Goal: Task Accomplishment & Management: Use online tool/utility

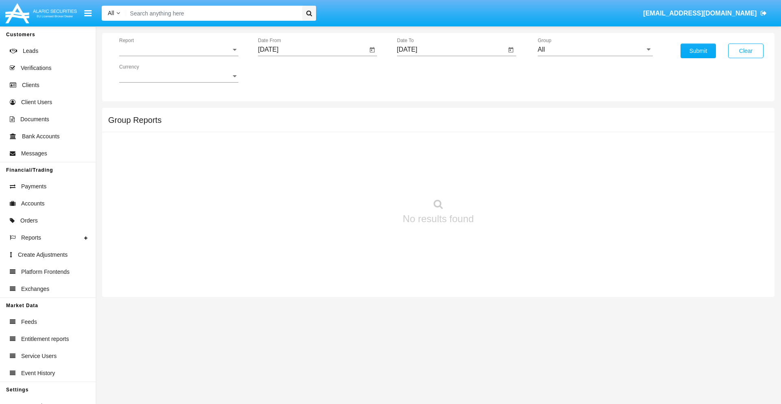
click at [179, 50] on span "Report" at bounding box center [175, 49] width 112 height 7
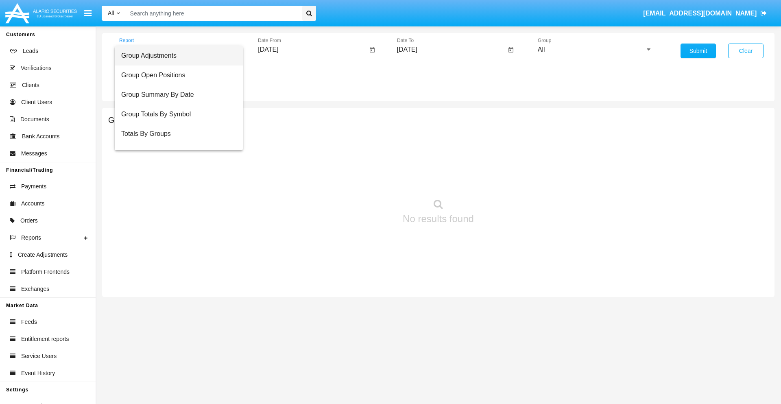
click at [175, 56] on span "Group Adjustments" at bounding box center [178, 56] width 115 height 20
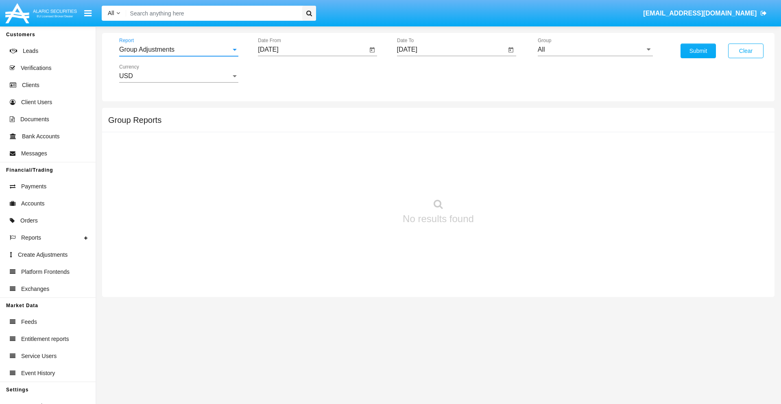
click at [313, 50] on input "[DATE]" at bounding box center [312, 49] width 109 height 7
click at [284, 73] on span "[DATE]" at bounding box center [278, 73] width 18 height 7
click at [363, 180] on div "2025" at bounding box center [363, 180] width 26 height 15
click at [306, 131] on div "JUN" at bounding box center [306, 131] width 26 height 15
click at [320, 125] on div "4" at bounding box center [320, 125] width 15 height 15
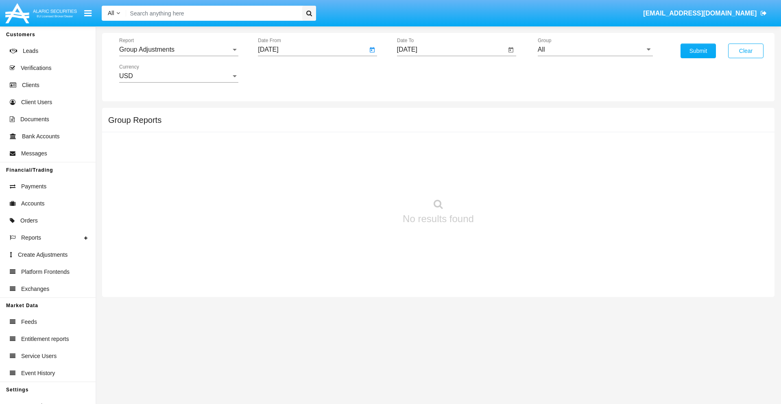
type input "06/04/25"
click at [451, 50] on input "[DATE]" at bounding box center [451, 49] width 109 height 7
click at [423, 73] on span "[DATE]" at bounding box center [417, 73] width 18 height 7
click at [502, 180] on div "2025" at bounding box center [502, 180] width 26 height 15
click at [416, 147] on div "SEP" at bounding box center [417, 147] width 26 height 15
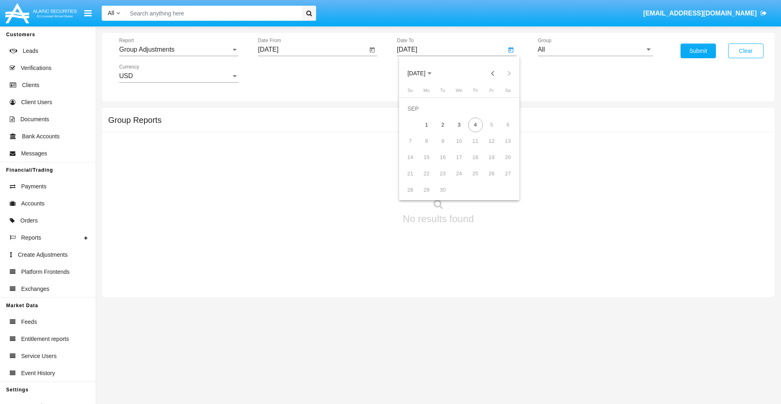
click at [475, 125] on div "4" at bounding box center [475, 125] width 15 height 15
type input "[DATE]"
click at [595, 50] on input "All" at bounding box center [595, 49] width 115 height 7
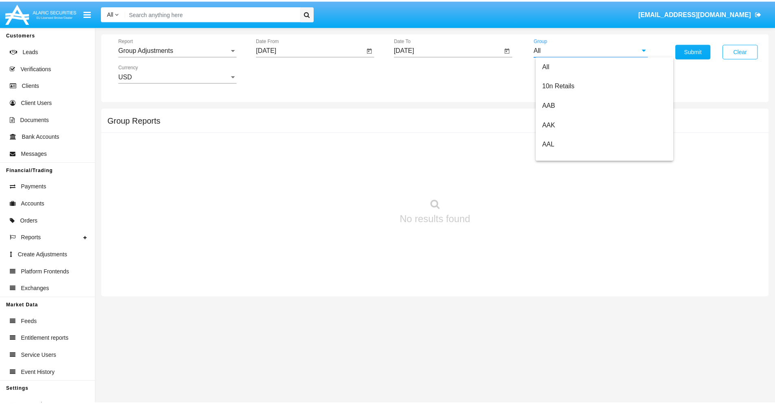
scroll to position [182, 0]
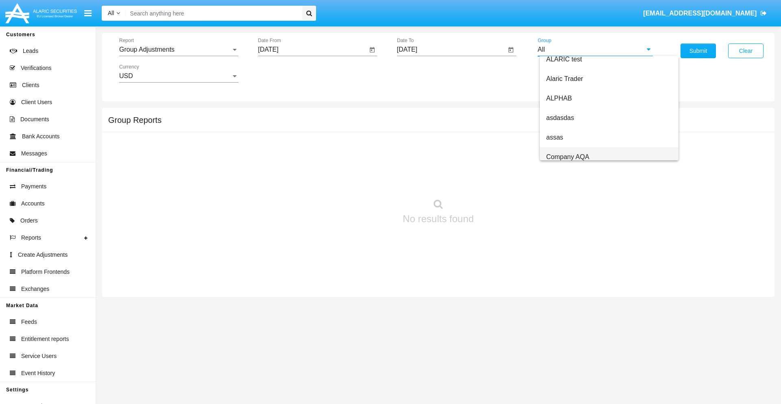
click at [568, 157] on span "Company AQA" at bounding box center [568, 156] width 43 height 7
type input "Company AQA"
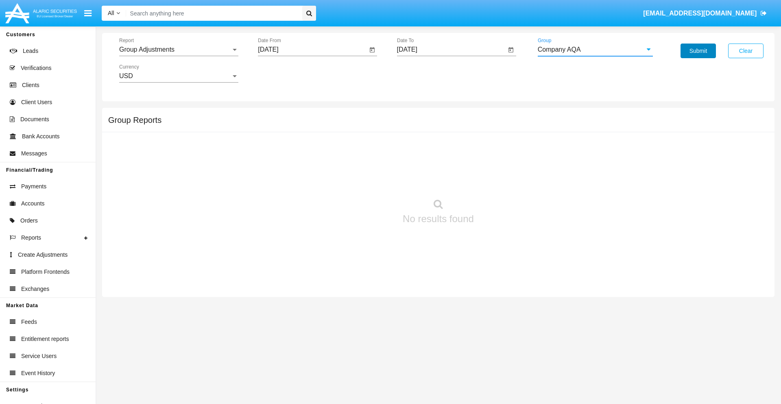
click at [698, 51] on button "Submit" at bounding box center [698, 51] width 35 height 15
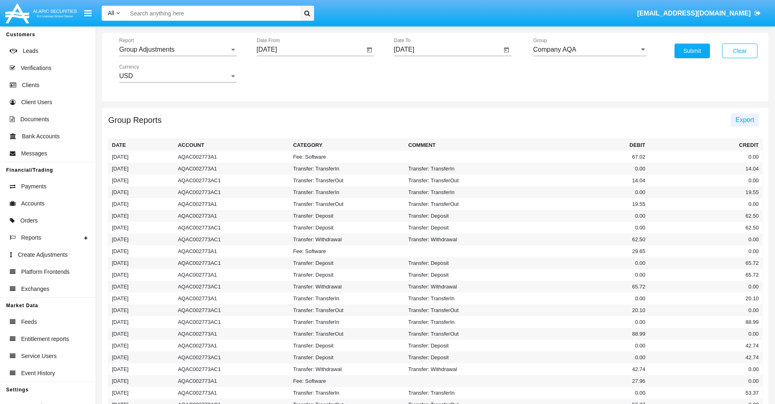
click at [745, 120] on span "Export" at bounding box center [745, 119] width 19 height 7
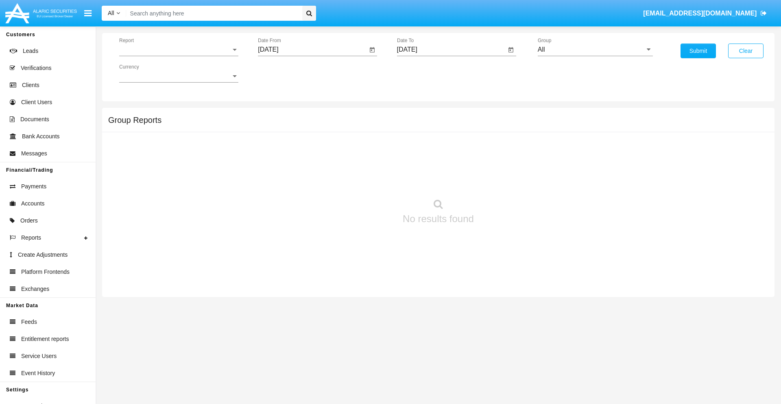
click at [179, 50] on span "Report" at bounding box center [175, 49] width 112 height 7
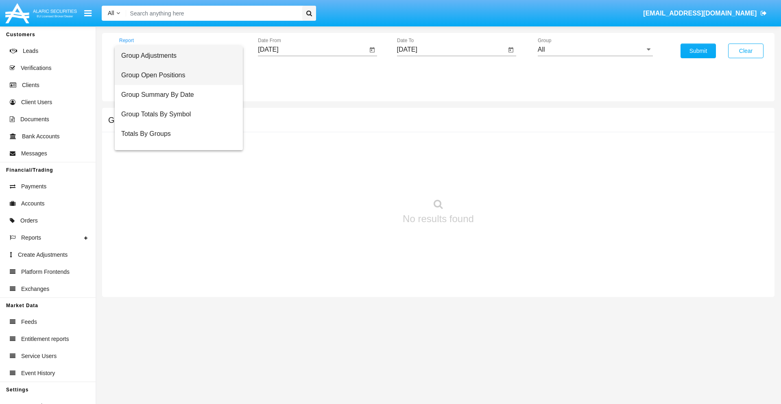
click at [175, 75] on span "Group Open Positions" at bounding box center [178, 76] width 115 height 20
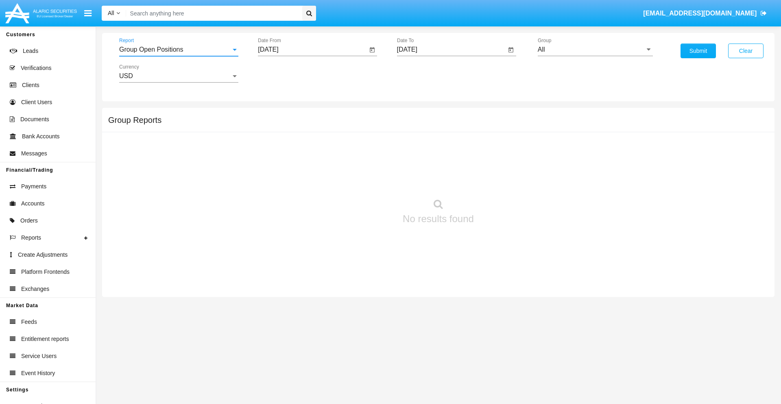
click at [313, 50] on input "[DATE]" at bounding box center [312, 49] width 109 height 7
click at [284, 73] on span "[DATE]" at bounding box center [278, 73] width 18 height 7
click at [363, 180] on div "2025" at bounding box center [363, 180] width 26 height 15
click at [363, 131] on div "AUG" at bounding box center [363, 131] width 26 height 15
click at [288, 125] on div "4" at bounding box center [287, 125] width 15 height 15
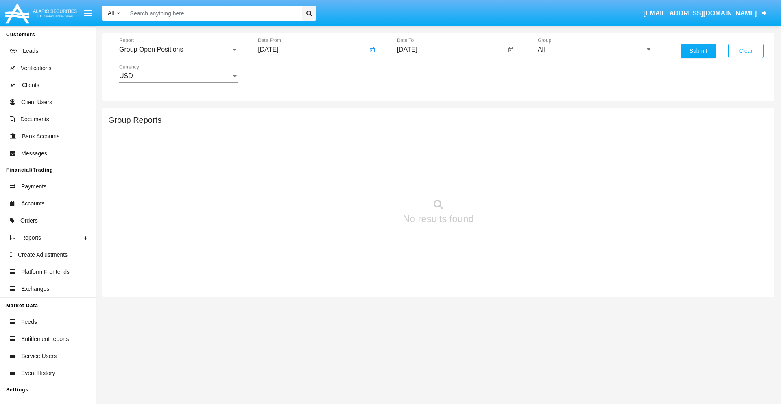
type input "[DATE]"
click at [451, 50] on input "[DATE]" at bounding box center [451, 49] width 109 height 7
click at [423, 73] on span "[DATE]" at bounding box center [417, 73] width 18 height 7
click at [502, 180] on div "2025" at bounding box center [502, 180] width 26 height 15
click at [416, 147] on div "SEP" at bounding box center [417, 147] width 26 height 15
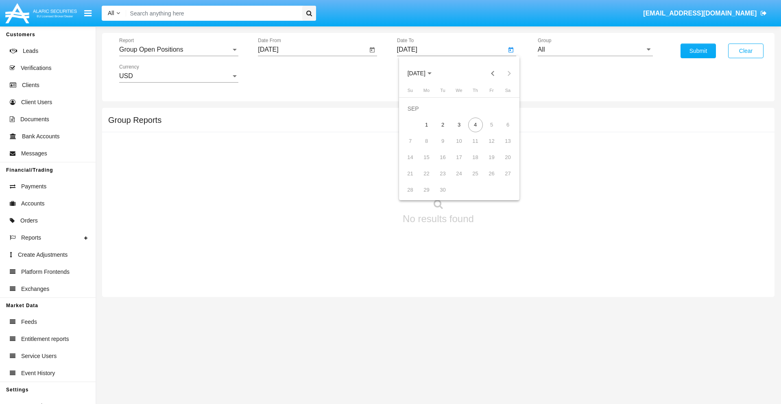
click at [475, 125] on div "4" at bounding box center [475, 125] width 15 height 15
type input "[DATE]"
click at [595, 50] on input "All" at bounding box center [595, 49] width 115 height 7
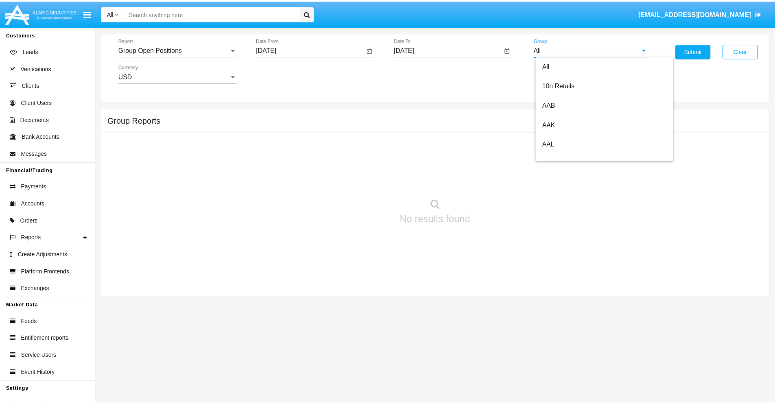
scroll to position [436, 0]
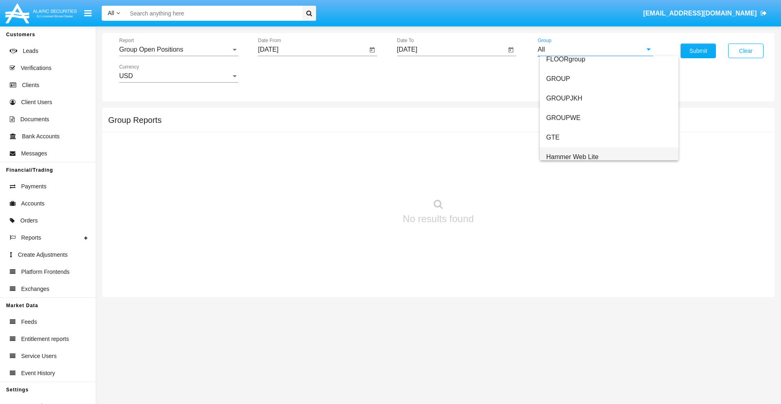
click at [573, 157] on span "Hammer Web Lite" at bounding box center [573, 156] width 52 height 7
type input "Hammer Web Lite"
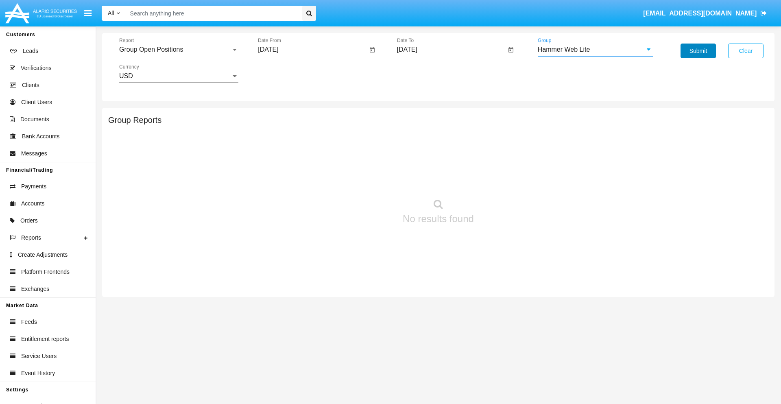
click at [698, 51] on button "Submit" at bounding box center [698, 51] width 35 height 15
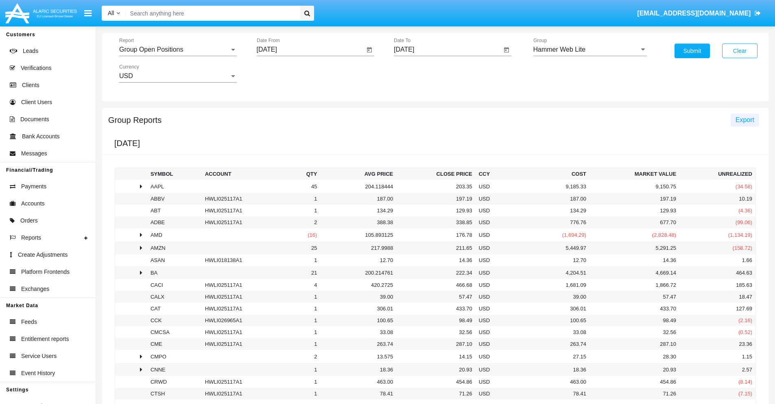
click at [745, 120] on span "Export" at bounding box center [745, 119] width 19 height 7
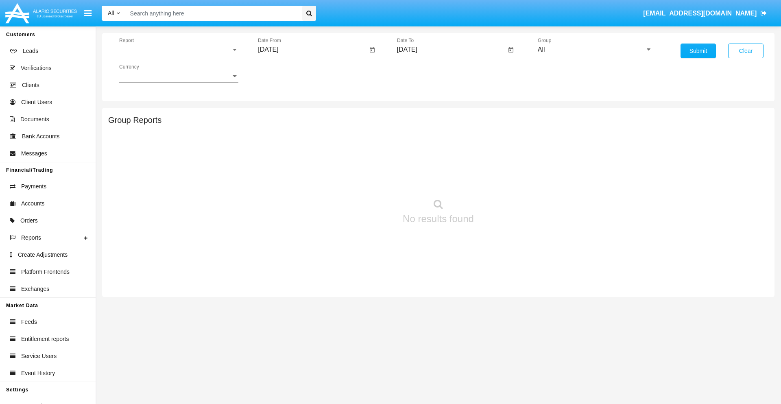
click at [179, 50] on span "Report" at bounding box center [175, 49] width 112 height 7
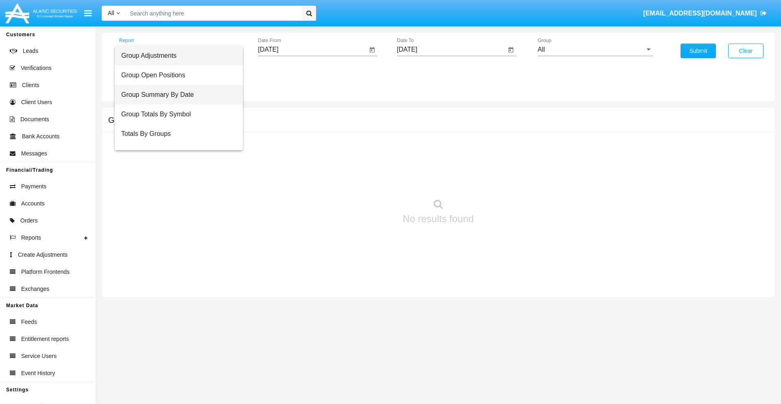
click at [175, 95] on span "Group Summary By Date" at bounding box center [178, 95] width 115 height 20
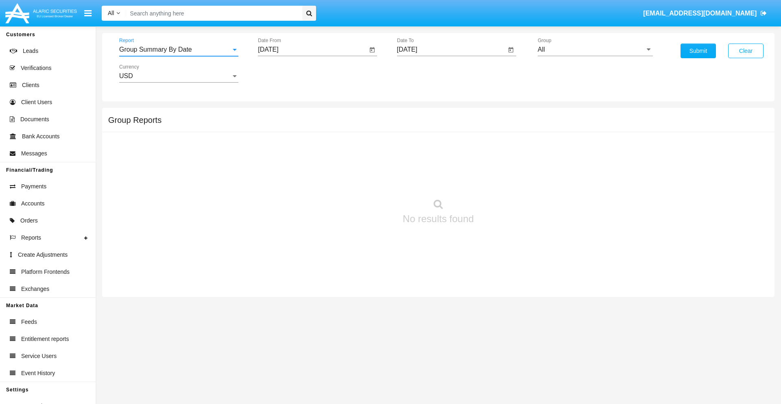
click at [313, 50] on input "[DATE]" at bounding box center [312, 49] width 109 height 7
click at [284, 73] on span "[DATE]" at bounding box center [278, 73] width 18 height 7
click at [363, 180] on div "2025" at bounding box center [363, 180] width 26 height 15
click at [363, 131] on div "AUG" at bounding box center [363, 131] width 26 height 15
click at [288, 125] on div "4" at bounding box center [287, 125] width 15 height 15
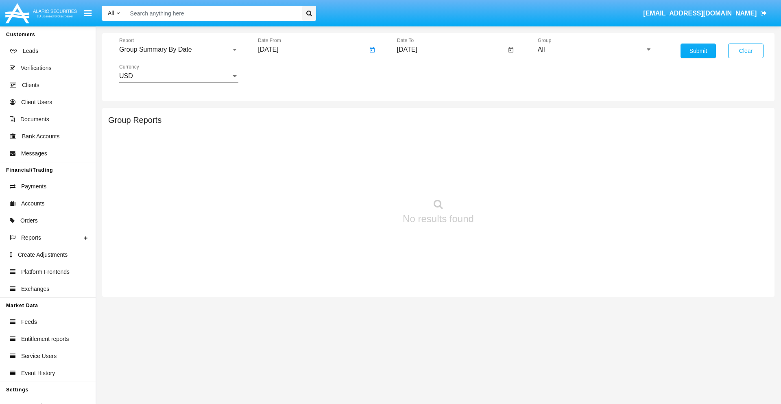
type input "[DATE]"
click at [451, 50] on input "[DATE]" at bounding box center [451, 49] width 109 height 7
click at [423, 73] on span "[DATE]" at bounding box center [417, 73] width 18 height 7
click at [502, 180] on div "2025" at bounding box center [502, 180] width 26 height 15
click at [416, 147] on div "SEP" at bounding box center [417, 147] width 26 height 15
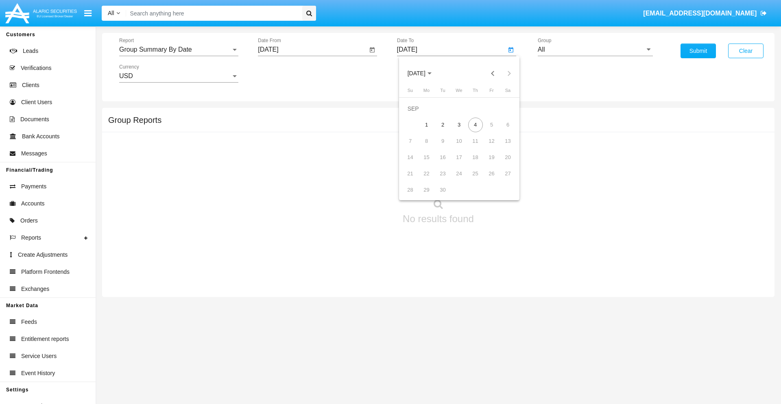
click at [475, 125] on div "4" at bounding box center [475, 125] width 15 height 15
type input "[DATE]"
click at [595, 50] on input "All" at bounding box center [595, 49] width 115 height 7
type input "Hammer Web Lite"
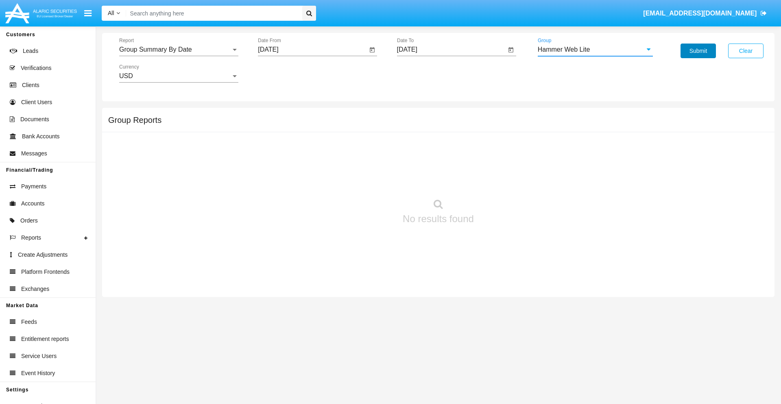
click at [698, 51] on button "Submit" at bounding box center [698, 51] width 35 height 15
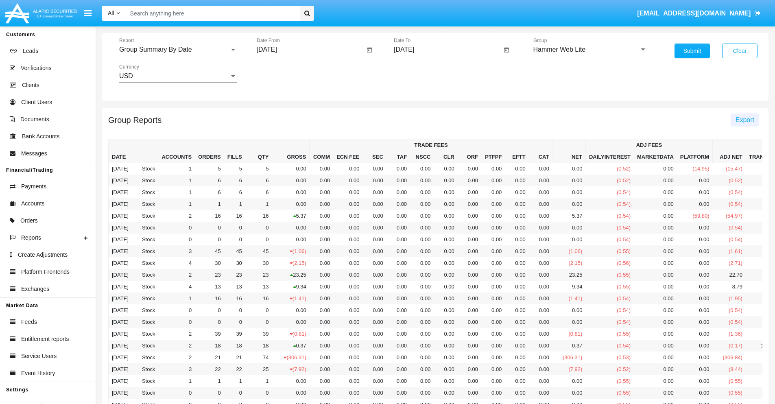
click at [745, 120] on span "Export" at bounding box center [745, 119] width 19 height 7
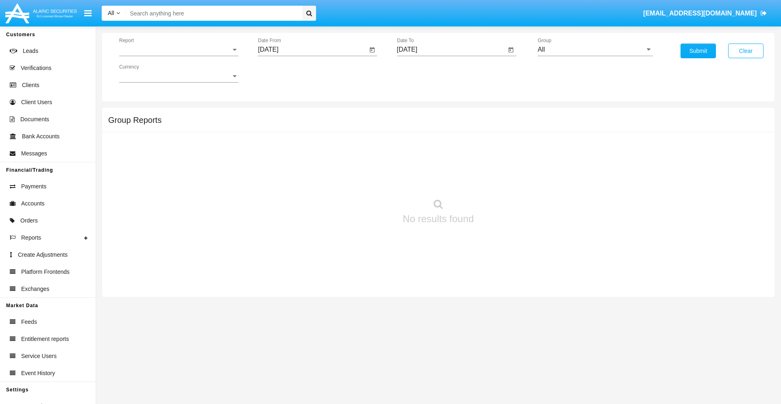
click at [179, 50] on span "Report" at bounding box center [175, 49] width 112 height 7
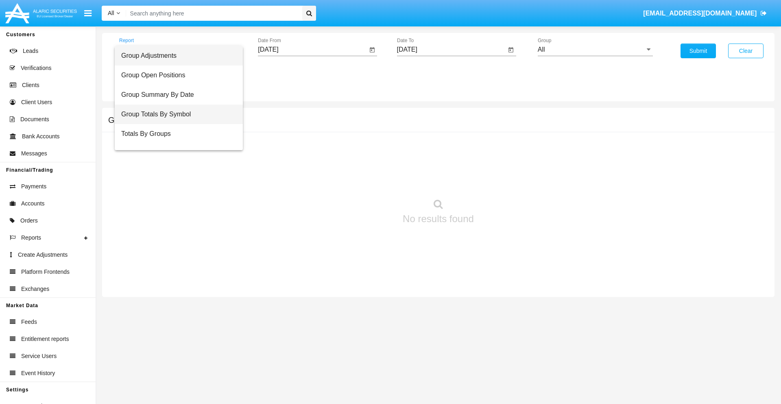
click at [175, 114] on span "Group Totals By Symbol" at bounding box center [178, 115] width 115 height 20
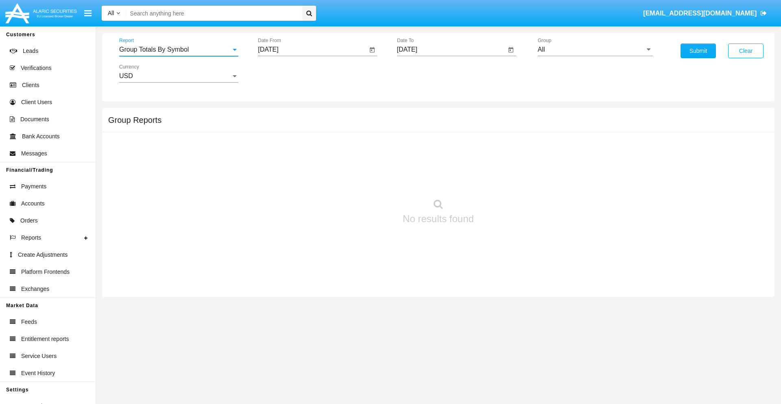
click at [313, 50] on input "[DATE]" at bounding box center [312, 49] width 109 height 7
click at [284, 73] on span "[DATE]" at bounding box center [278, 73] width 18 height 7
click at [363, 180] on div "2025" at bounding box center [363, 180] width 26 height 15
click at [363, 131] on div "AUG" at bounding box center [363, 131] width 26 height 15
click at [288, 125] on div "4" at bounding box center [287, 125] width 15 height 15
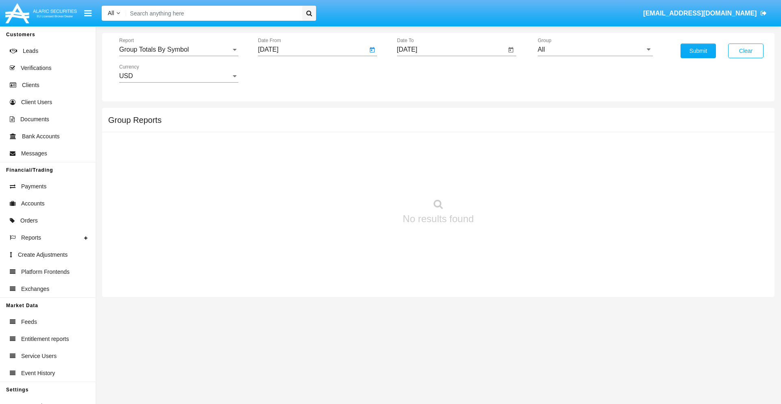
type input "[DATE]"
click at [451, 50] on input "[DATE]" at bounding box center [451, 49] width 109 height 7
click at [423, 73] on span "[DATE]" at bounding box center [417, 73] width 18 height 7
click at [502, 180] on div "2025" at bounding box center [502, 180] width 26 height 15
click at [416, 147] on div "SEP" at bounding box center [417, 147] width 26 height 15
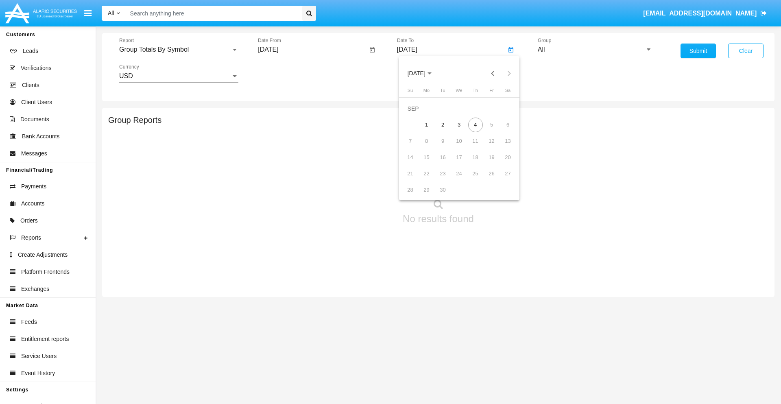
click at [475, 125] on div "4" at bounding box center [475, 125] width 15 height 15
type input "[DATE]"
click at [595, 50] on input "All" at bounding box center [595, 49] width 115 height 7
type input "Hammer Web Lite"
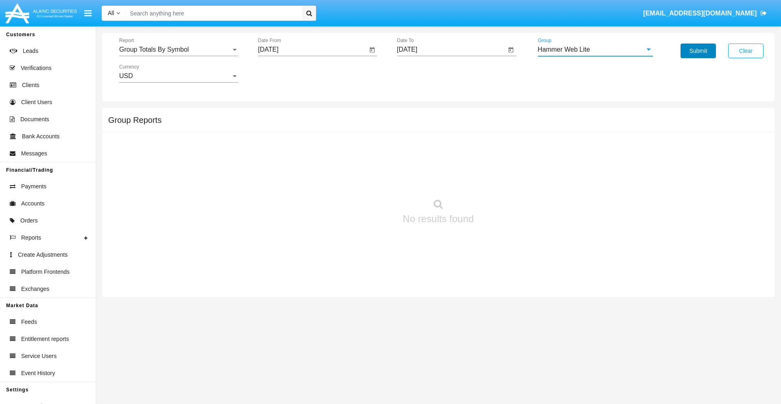
click at [698, 51] on button "Submit" at bounding box center [698, 51] width 35 height 15
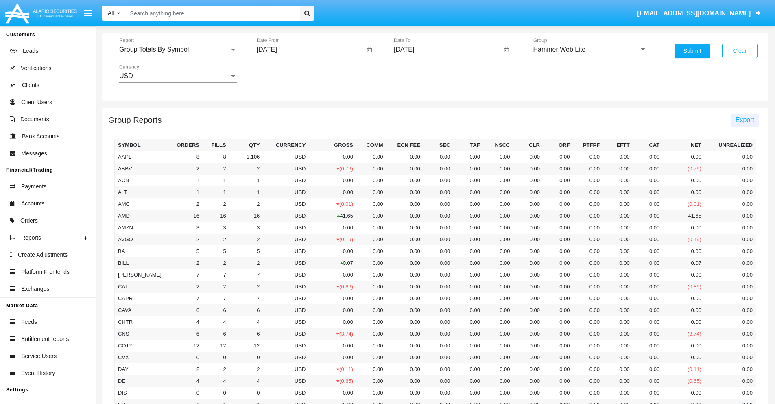
click at [745, 120] on span "Export" at bounding box center [745, 119] width 19 height 7
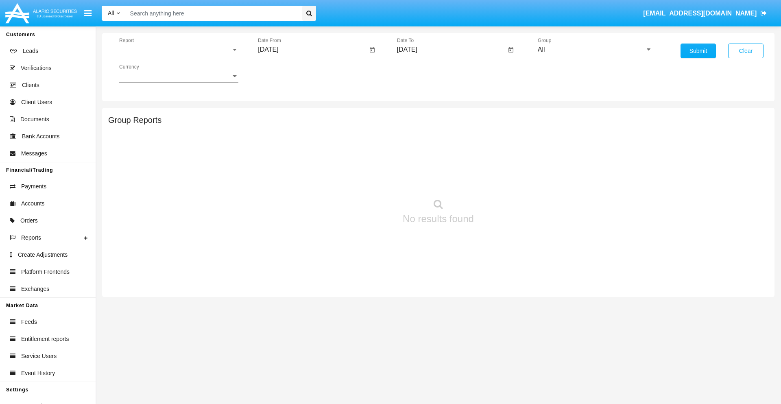
click at [179, 50] on span "Report" at bounding box center [175, 49] width 112 height 7
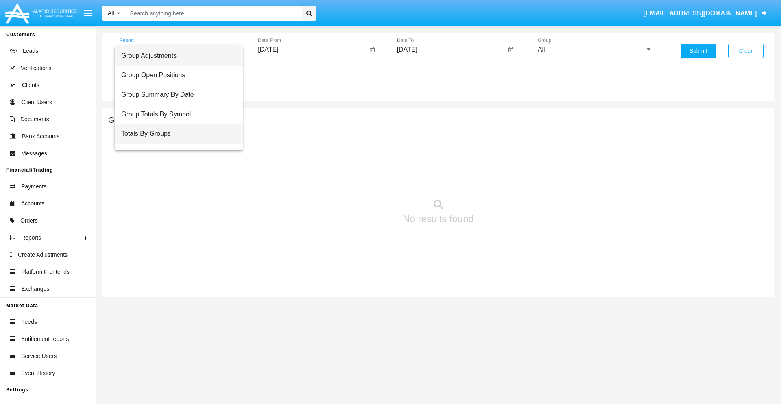
click at [175, 134] on span "Totals By Groups" at bounding box center [178, 134] width 115 height 20
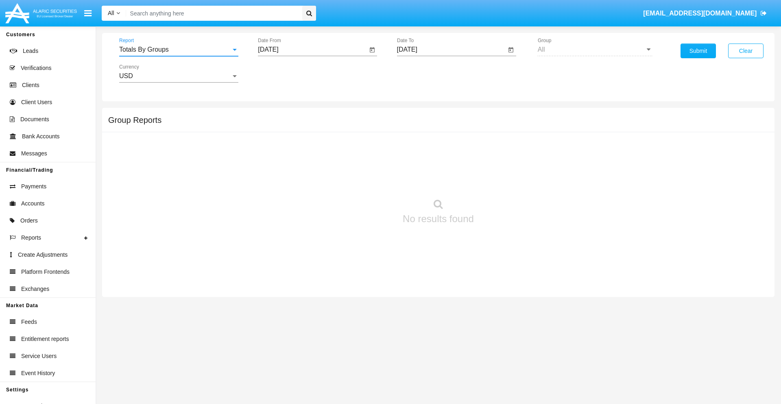
click at [313, 50] on input "[DATE]" at bounding box center [312, 49] width 109 height 7
click at [284, 73] on span "[DATE]" at bounding box center [278, 73] width 18 height 7
click at [363, 180] on div "2025" at bounding box center [363, 180] width 26 height 15
click at [363, 131] on div "AUG" at bounding box center [363, 131] width 26 height 15
click at [320, 157] on div "20" at bounding box center [320, 157] width 15 height 15
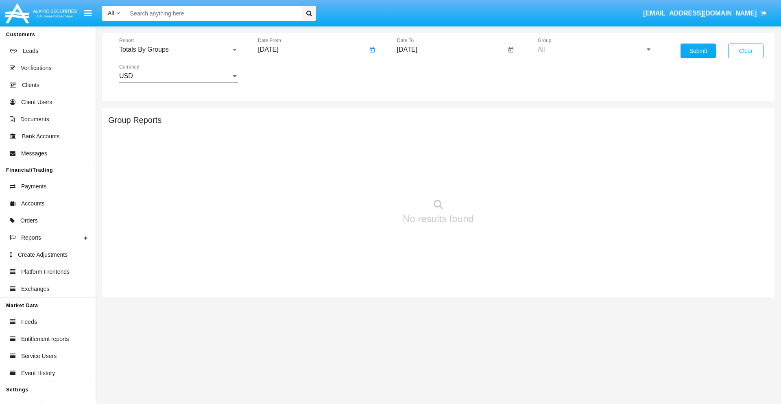
type input "08/20/25"
click at [451, 50] on input "[DATE]" at bounding box center [451, 49] width 109 height 7
click at [423, 73] on span "[DATE]" at bounding box center [417, 73] width 18 height 7
click at [502, 180] on div "2025" at bounding box center [502, 180] width 26 height 15
click at [416, 147] on div "SEP" at bounding box center [417, 147] width 26 height 15
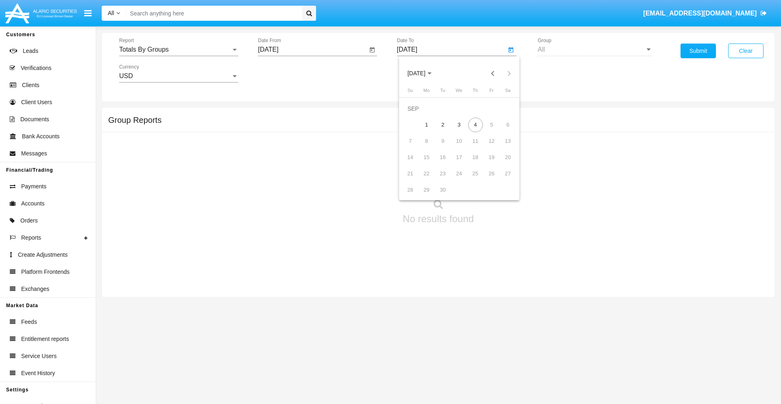
click at [475, 125] on div "4" at bounding box center [475, 125] width 15 height 15
type input "09/04/25"
click at [698, 51] on button "Submit" at bounding box center [698, 51] width 35 height 15
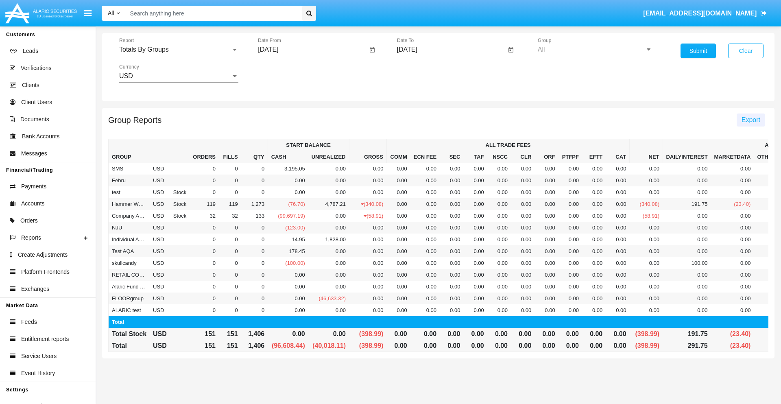
click at [751, 120] on span "Export" at bounding box center [751, 119] width 19 height 7
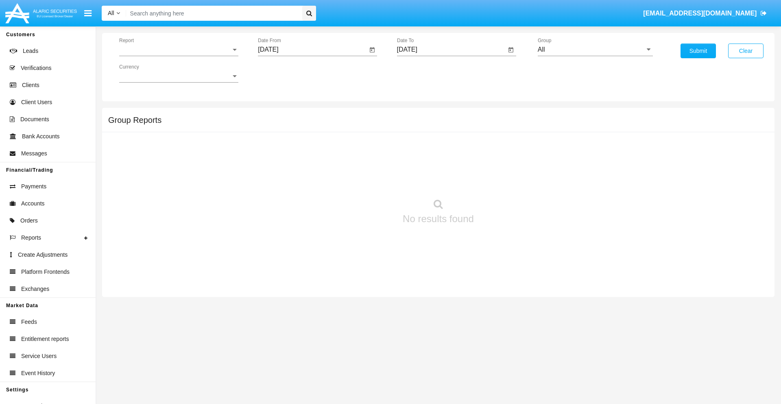
click at [179, 50] on span "Report" at bounding box center [175, 49] width 112 height 7
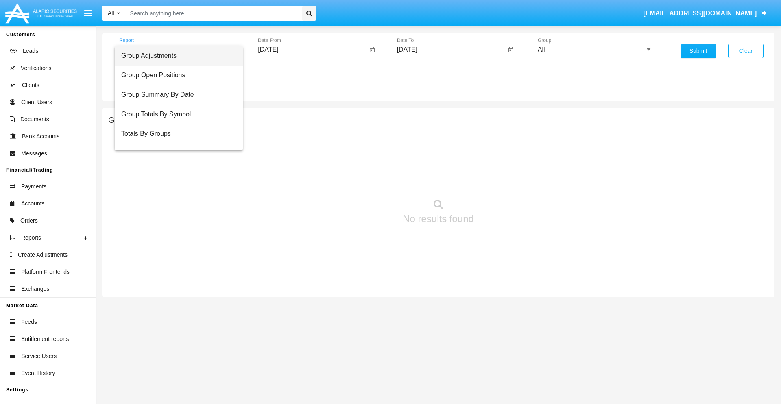
scroll to position [13, 0]
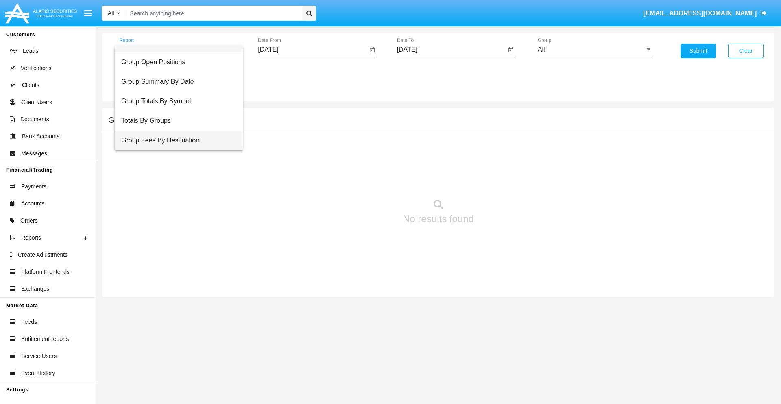
click at [175, 140] on span "Group Fees By Destination" at bounding box center [178, 141] width 115 height 20
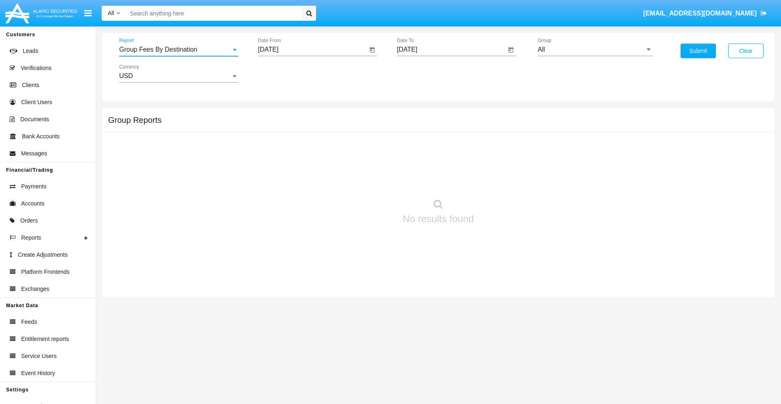
click at [313, 50] on input "[DATE]" at bounding box center [312, 49] width 109 height 7
click at [284, 73] on span "[DATE]" at bounding box center [278, 73] width 18 height 7
click at [363, 180] on div "2025" at bounding box center [363, 180] width 26 height 15
click at [334, 131] on div "[DATE]" at bounding box center [335, 131] width 26 height 15
click at [353, 125] on div "4" at bounding box center [352, 125] width 15 height 15
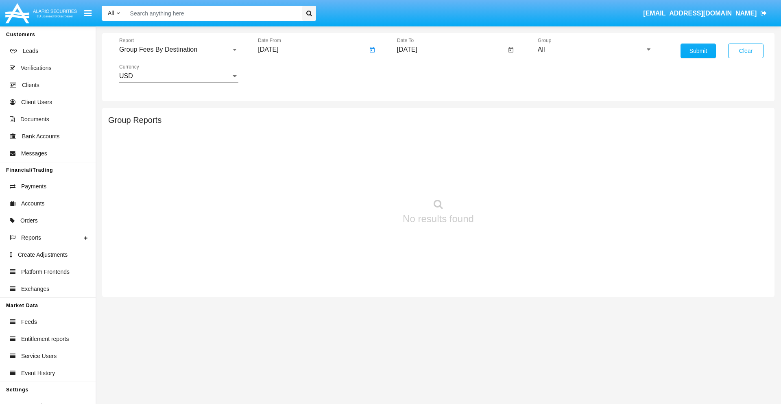
type input "07/04/25"
click at [451, 50] on input "[DATE]" at bounding box center [451, 49] width 109 height 7
click at [423, 73] on span "[DATE]" at bounding box center [417, 73] width 18 height 7
click at [502, 180] on div "2025" at bounding box center [502, 180] width 26 height 15
click at [416, 147] on div "SEP" at bounding box center [417, 147] width 26 height 15
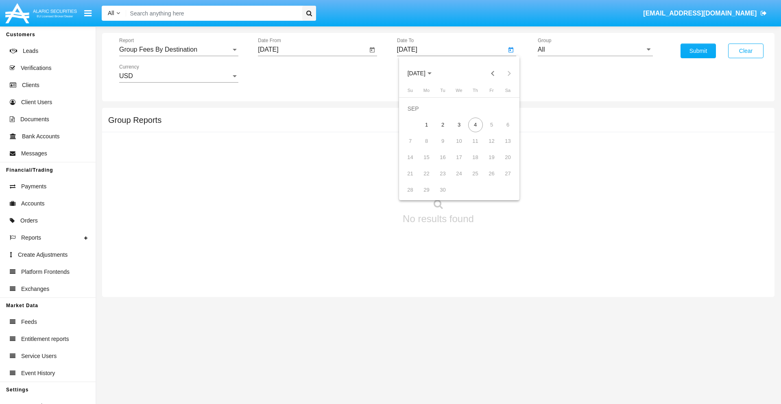
click at [475, 125] on div "4" at bounding box center [475, 125] width 15 height 15
type input "09/04/25"
click at [595, 50] on input "All" at bounding box center [595, 49] width 115 height 7
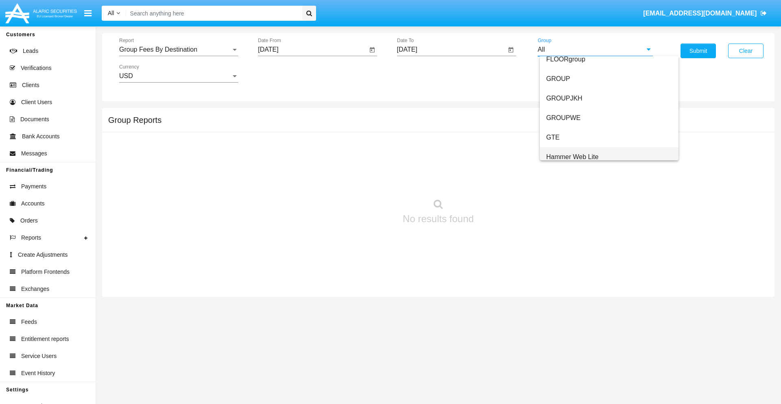
click at [573, 157] on span "Hammer Web Lite" at bounding box center [573, 156] width 52 height 7
type input "Hammer Web Lite"
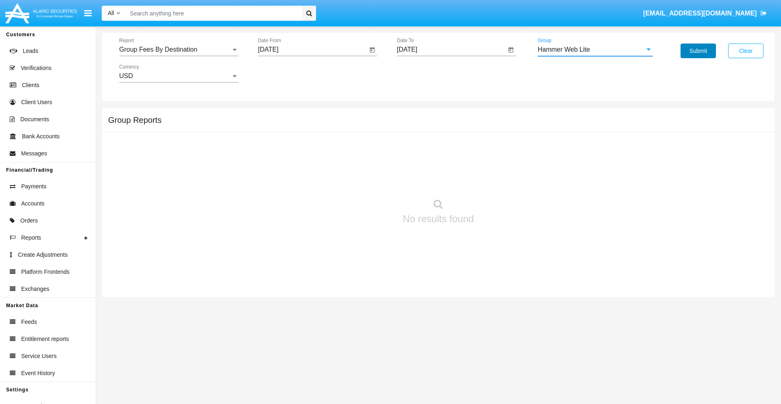
click at [698, 51] on button "Submit" at bounding box center [698, 51] width 35 height 15
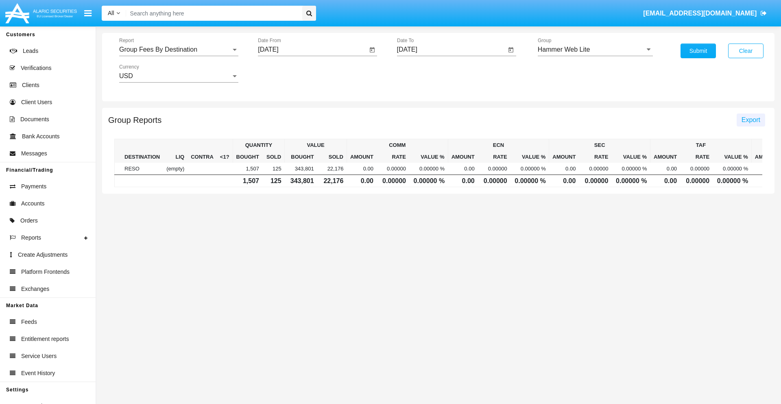
click at [751, 120] on span "Export" at bounding box center [751, 119] width 19 height 7
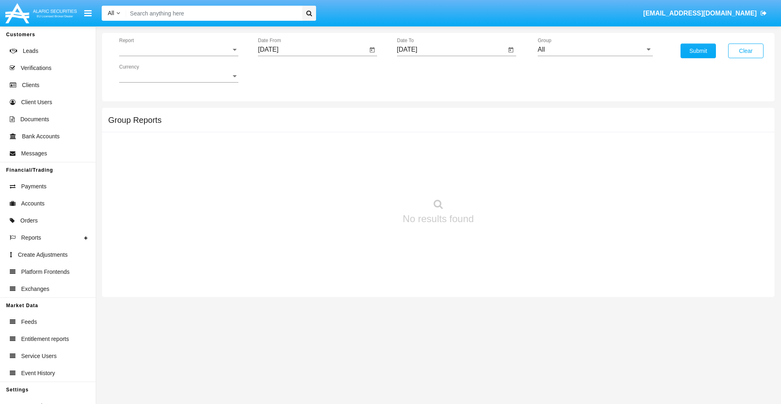
click at [179, 50] on span "Report" at bounding box center [175, 49] width 112 height 7
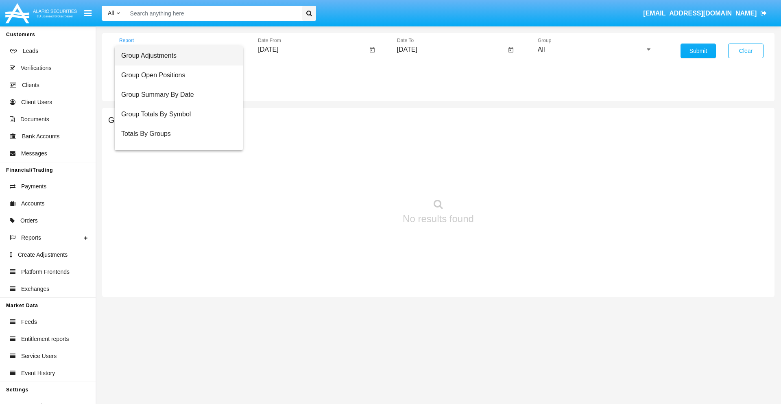
scroll to position [33, 0]
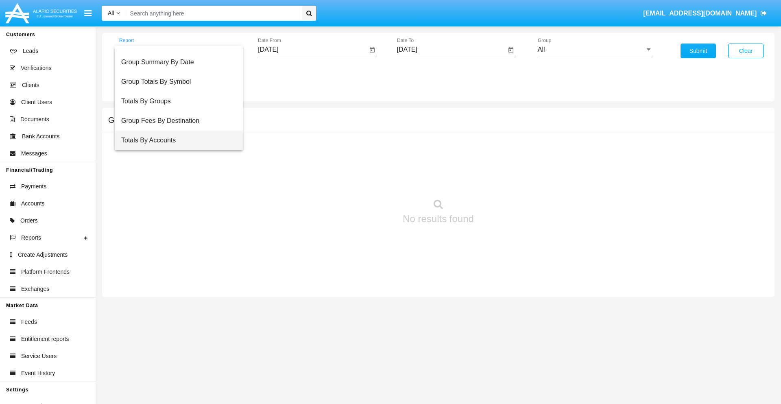
click at [175, 140] on span "Totals By Accounts" at bounding box center [178, 141] width 115 height 20
click at [313, 50] on input "[DATE]" at bounding box center [312, 49] width 109 height 7
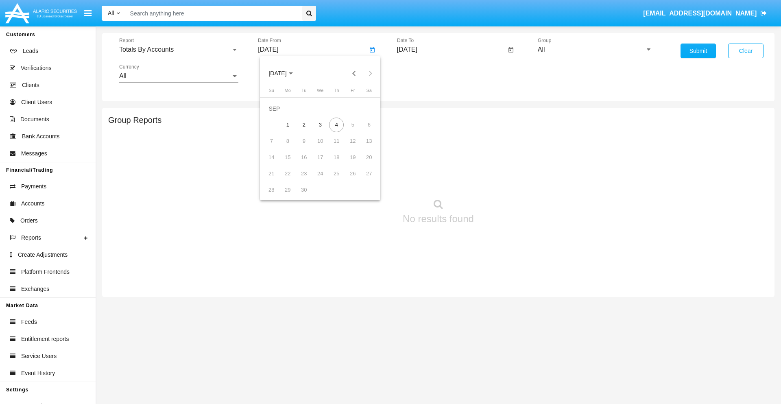
click at [284, 73] on span "[DATE]" at bounding box center [278, 73] width 18 height 7
click at [363, 180] on div "2025" at bounding box center [363, 180] width 26 height 15
click at [363, 131] on div "AUG" at bounding box center [363, 131] width 26 height 15
click at [320, 157] on div "20" at bounding box center [320, 157] width 15 height 15
type input "08/20/25"
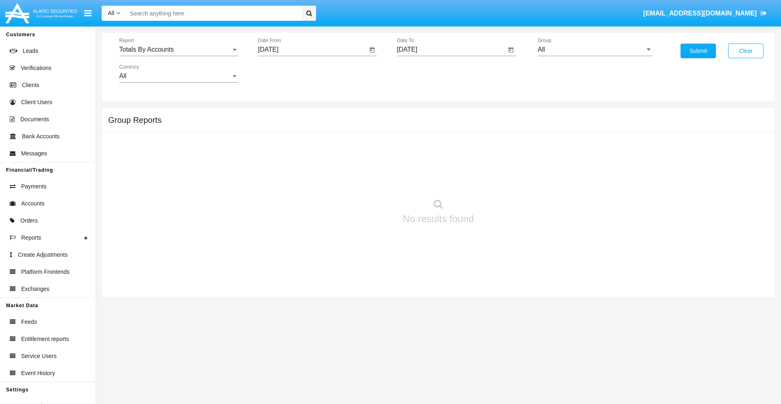
click at [451, 50] on input "[DATE]" at bounding box center [451, 49] width 109 height 7
click at [423, 73] on span "[DATE]" at bounding box center [417, 73] width 18 height 7
click at [502, 180] on div "2025" at bounding box center [502, 180] width 26 height 15
click at [416, 147] on div "SEP" at bounding box center [417, 147] width 26 height 15
click at [475, 125] on div "4" at bounding box center [475, 125] width 15 height 15
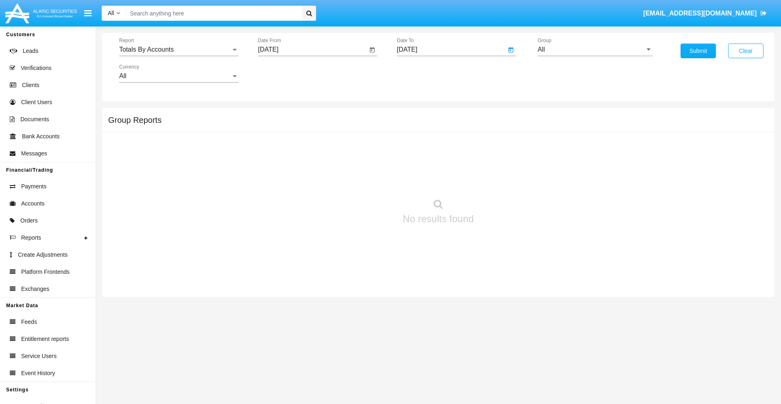
type input "09/04/25"
click at [595, 50] on input "All" at bounding box center [595, 49] width 115 height 7
type input "Hammer Web Lite"
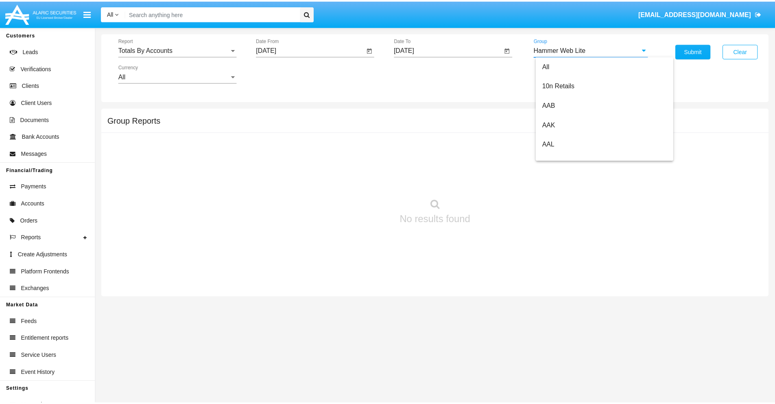
scroll to position [0, 0]
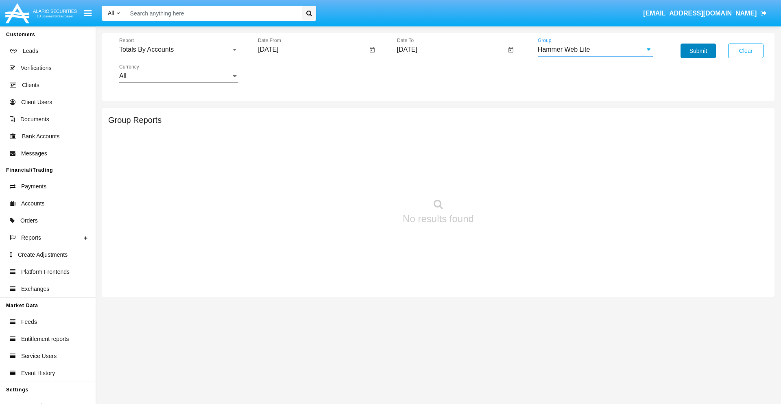
click at [698, 51] on button "Submit" at bounding box center [698, 51] width 35 height 15
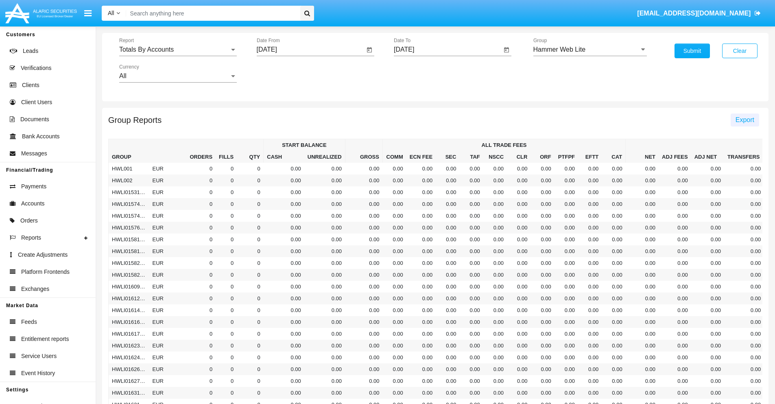
click at [745, 120] on span "Export" at bounding box center [745, 119] width 19 height 7
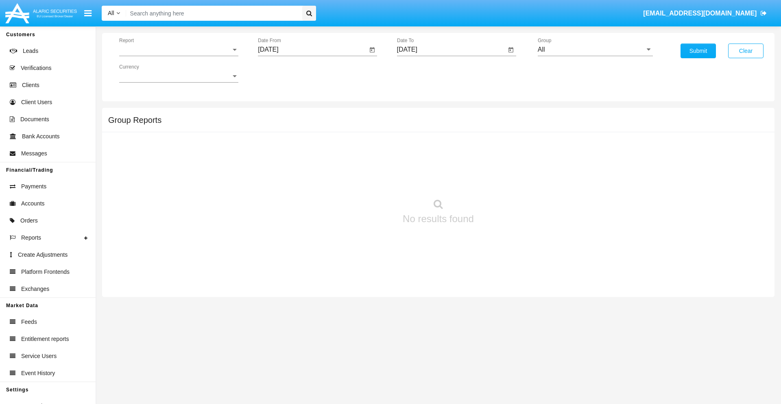
click at [179, 50] on span "Report" at bounding box center [175, 49] width 112 height 7
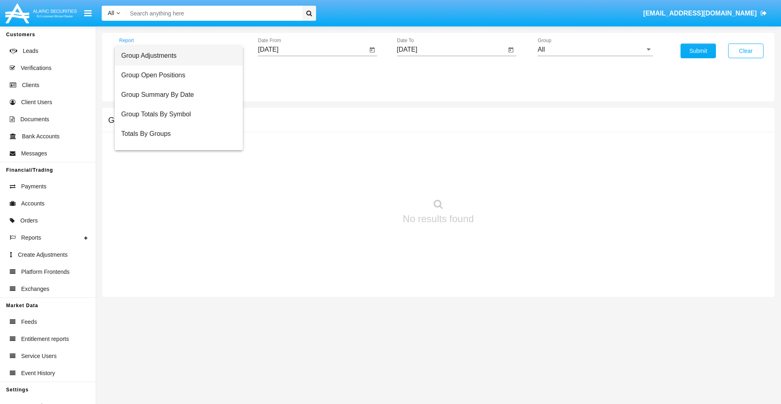
click at [175, 56] on span "Group Adjustments" at bounding box center [178, 56] width 115 height 20
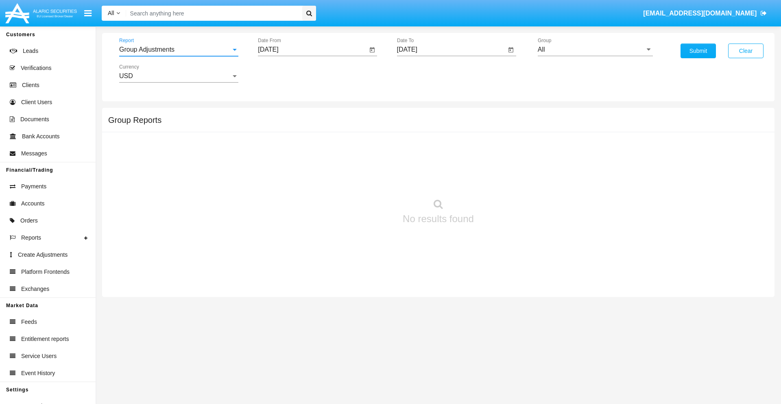
click at [313, 50] on input "[DATE]" at bounding box center [312, 49] width 109 height 7
click at [284, 73] on span "[DATE]" at bounding box center [278, 73] width 18 height 7
click at [306, 164] on div "2019" at bounding box center [306, 163] width 26 height 15
click at [278, 115] on div "JAN" at bounding box center [278, 114] width 26 height 15
click at [304, 125] on div "1" at bounding box center [304, 125] width 15 height 15
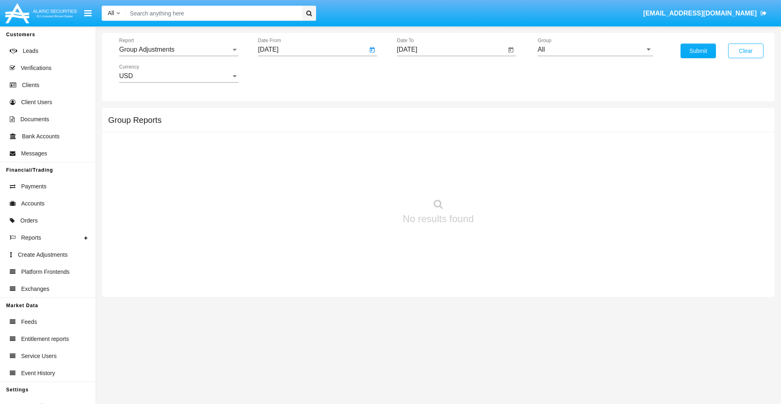
type input "[DATE]"
click at [451, 50] on input "[DATE]" at bounding box center [451, 49] width 109 height 7
click at [423, 73] on span "[DATE]" at bounding box center [417, 73] width 18 height 7
click at [445, 164] on div "2019" at bounding box center [445, 163] width 26 height 15
click at [416, 115] on div "JAN" at bounding box center [417, 114] width 26 height 15
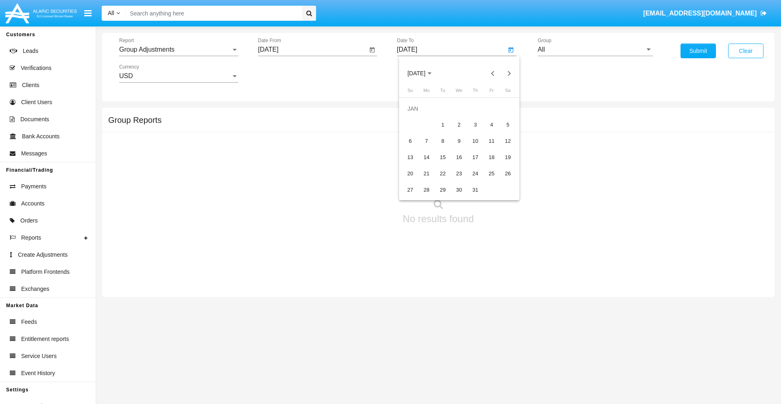
click at [443, 125] on div "1" at bounding box center [443, 125] width 15 height 15
type input "[DATE]"
click at [595, 50] on input "All" at bounding box center [595, 49] width 115 height 7
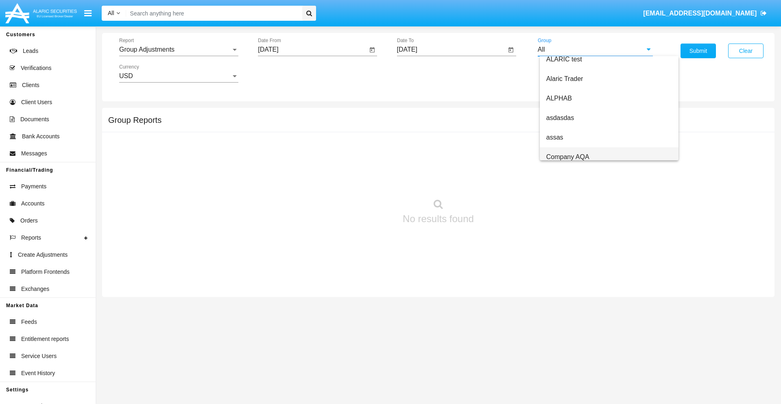
click at [568, 157] on span "Company AQA" at bounding box center [568, 156] width 43 height 7
type input "Company AQA"
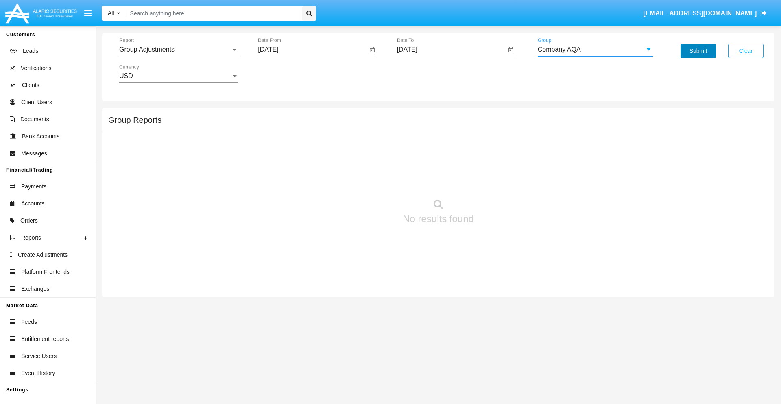
click at [698, 51] on button "Submit" at bounding box center [698, 51] width 35 height 15
click at [179, 50] on span "Report" at bounding box center [175, 49] width 112 height 7
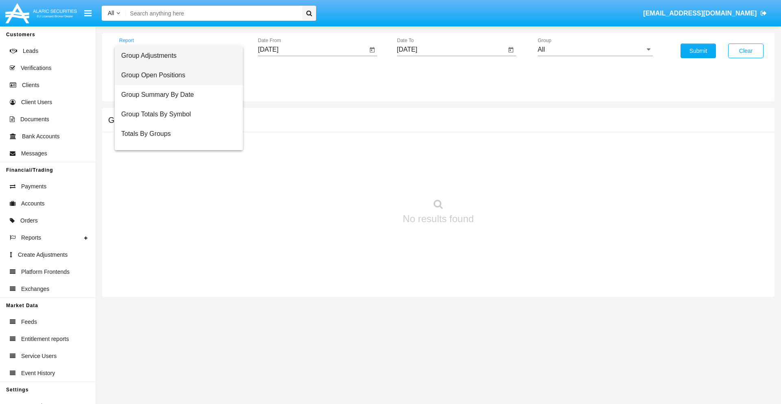
click at [175, 75] on span "Group Open Positions" at bounding box center [178, 76] width 115 height 20
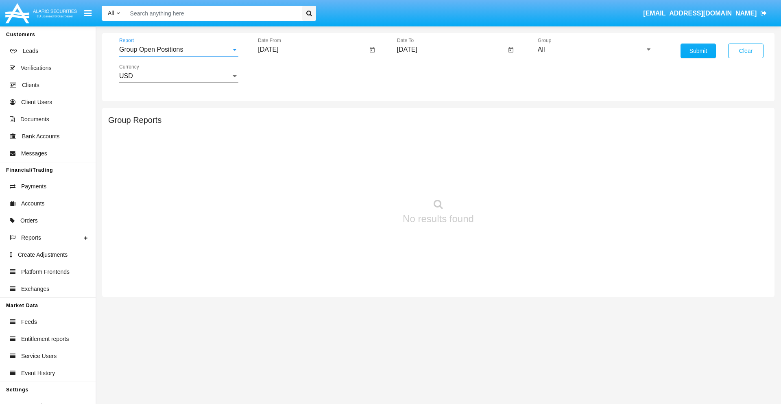
click at [313, 50] on input "[DATE]" at bounding box center [312, 49] width 109 height 7
click at [284, 73] on span "[DATE]" at bounding box center [278, 73] width 18 height 7
click at [306, 164] on div "2019" at bounding box center [306, 163] width 26 height 15
click at [278, 115] on div "JAN" at bounding box center [278, 114] width 26 height 15
click at [304, 125] on div "1" at bounding box center [304, 125] width 15 height 15
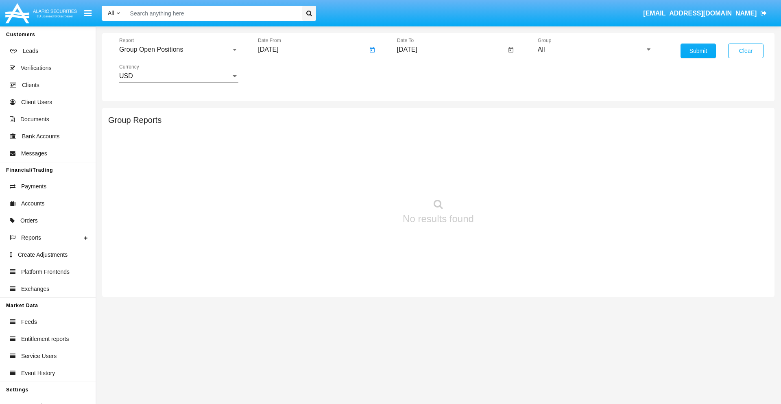
type input "[DATE]"
click at [451, 50] on input "[DATE]" at bounding box center [451, 49] width 109 height 7
click at [423, 73] on span "[DATE]" at bounding box center [417, 73] width 18 height 7
click at [445, 164] on div "2019" at bounding box center [445, 163] width 26 height 15
click at [416, 115] on div "JAN" at bounding box center [417, 114] width 26 height 15
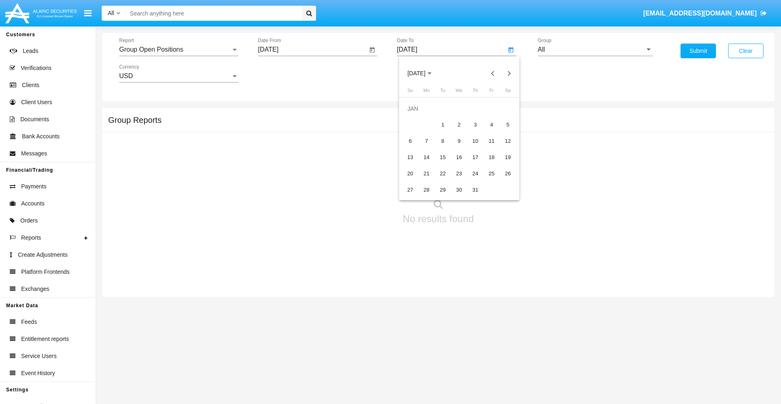
click at [443, 125] on div "1" at bounding box center [443, 125] width 15 height 15
type input "[DATE]"
click at [595, 50] on input "All" at bounding box center [595, 49] width 115 height 7
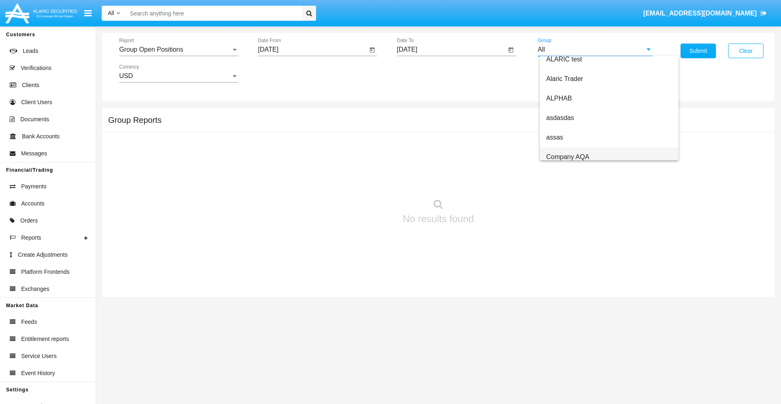
click at [568, 157] on span "Company AQA" at bounding box center [568, 156] width 43 height 7
type input "Company AQA"
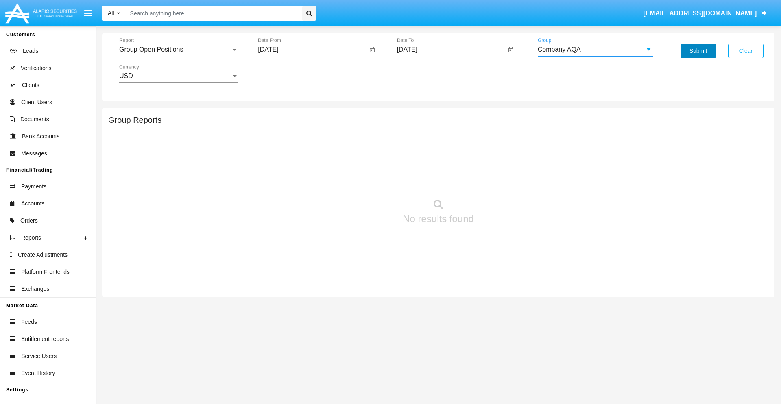
click at [698, 51] on button "Submit" at bounding box center [698, 51] width 35 height 15
click at [179, 50] on span "Report" at bounding box center [175, 49] width 112 height 7
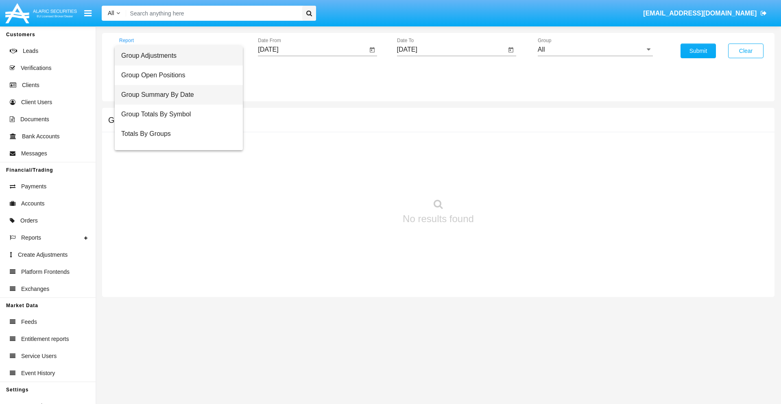
click at [175, 95] on span "Group Summary By Date" at bounding box center [178, 95] width 115 height 20
click at [313, 50] on input "[DATE]" at bounding box center [312, 49] width 109 height 7
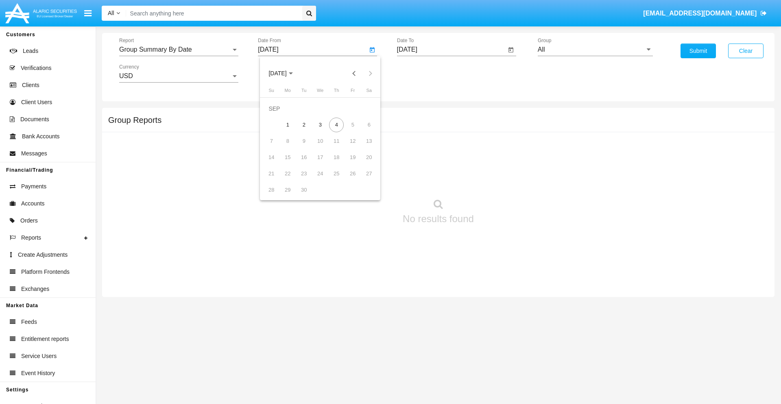
click at [284, 73] on span "[DATE]" at bounding box center [278, 73] width 18 height 7
click at [306, 164] on div "2019" at bounding box center [306, 163] width 26 height 15
click at [278, 115] on div "JAN" at bounding box center [278, 114] width 26 height 15
click at [304, 125] on div "1" at bounding box center [304, 125] width 15 height 15
type input "[DATE]"
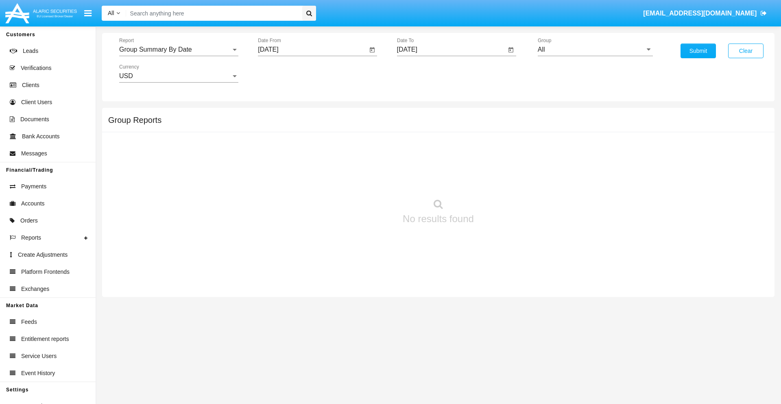
click at [451, 50] on input "[DATE]" at bounding box center [451, 49] width 109 height 7
click at [423, 73] on span "[DATE]" at bounding box center [417, 73] width 18 height 7
click at [445, 164] on div "2019" at bounding box center [445, 163] width 26 height 15
click at [416, 115] on div "JAN" at bounding box center [417, 114] width 26 height 15
click at [443, 125] on div "1" at bounding box center [443, 125] width 15 height 15
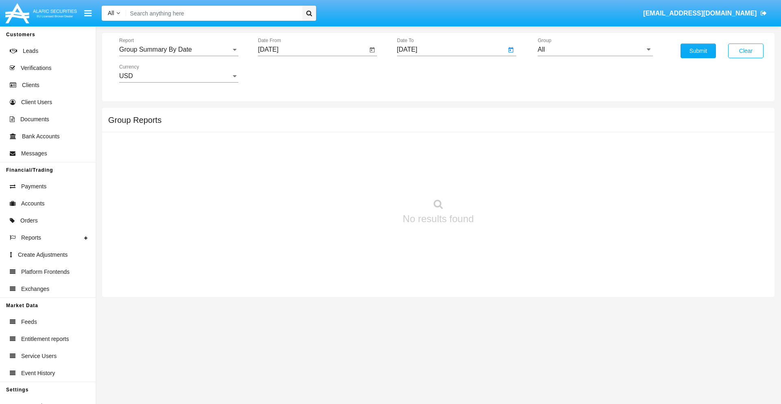
type input "[DATE]"
click at [595, 50] on input "All" at bounding box center [595, 49] width 115 height 7
click at [568, 336] on span "Company AQA" at bounding box center [568, 339] width 43 height 7
type input "Company AQA"
click at [698, 51] on button "Submit" at bounding box center [698, 51] width 35 height 15
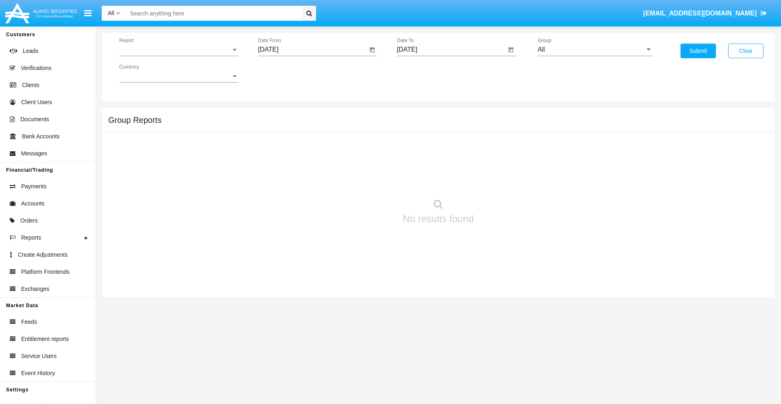
click at [179, 50] on span "Report" at bounding box center [175, 49] width 112 height 7
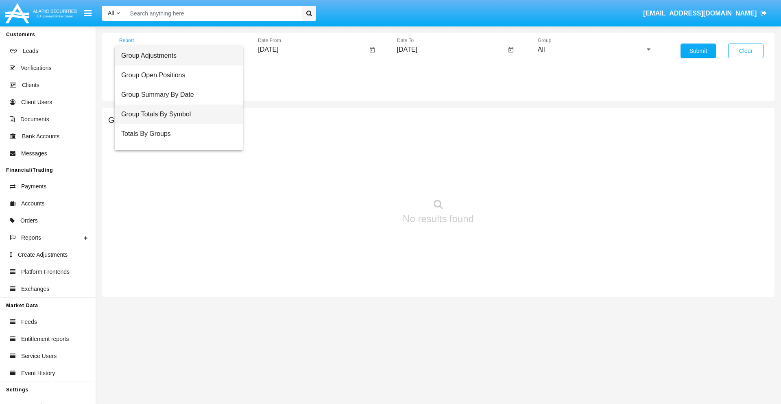
click at [175, 114] on span "Group Totals By Symbol" at bounding box center [178, 115] width 115 height 20
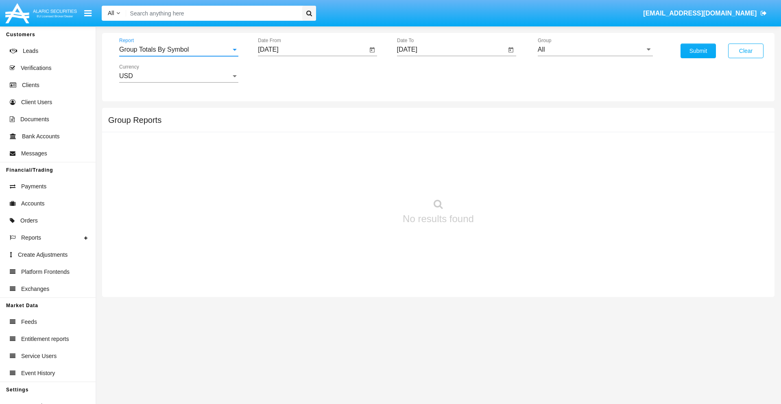
click at [313, 50] on input "[DATE]" at bounding box center [312, 49] width 109 height 7
click at [284, 73] on span "[DATE]" at bounding box center [278, 73] width 18 height 7
click at [306, 164] on div "2019" at bounding box center [306, 163] width 26 height 15
click at [278, 115] on div "JAN" at bounding box center [278, 114] width 26 height 15
click at [304, 125] on div "1" at bounding box center [304, 125] width 15 height 15
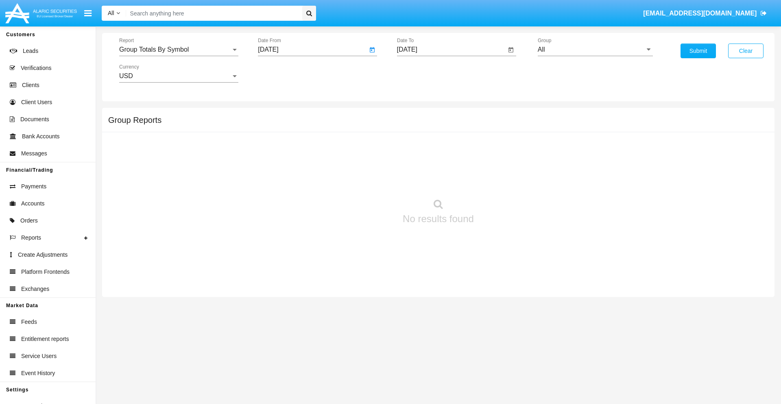
type input "[DATE]"
click at [451, 50] on input "[DATE]" at bounding box center [451, 49] width 109 height 7
click at [423, 73] on span "[DATE]" at bounding box center [417, 73] width 18 height 7
click at [445, 164] on div "2019" at bounding box center [445, 163] width 26 height 15
click at [416, 115] on div "JAN" at bounding box center [417, 114] width 26 height 15
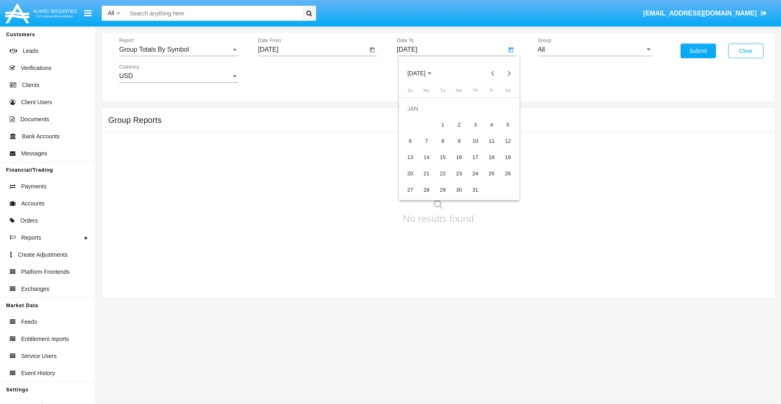
click at [443, 125] on div "1" at bounding box center [443, 125] width 15 height 15
type input "[DATE]"
click at [595, 50] on input "All" at bounding box center [595, 49] width 115 height 7
click at [568, 336] on span "Company AQA" at bounding box center [568, 339] width 43 height 7
type input "Company AQA"
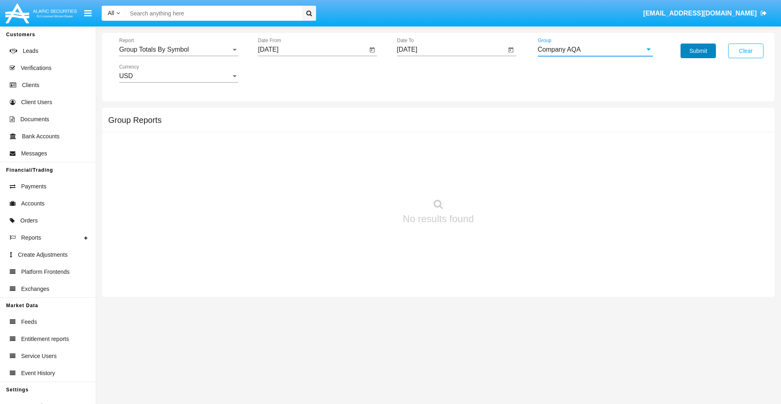
click at [698, 51] on button "Submit" at bounding box center [698, 51] width 35 height 15
click at [179, 50] on span "Report" at bounding box center [175, 49] width 112 height 7
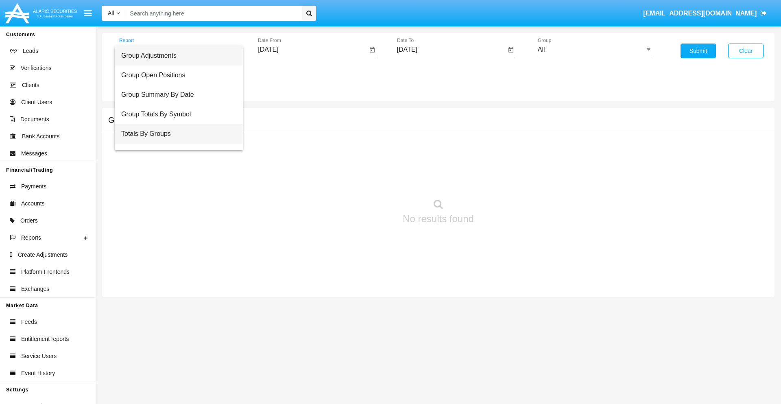
click at [175, 134] on span "Totals By Groups" at bounding box center [178, 134] width 115 height 20
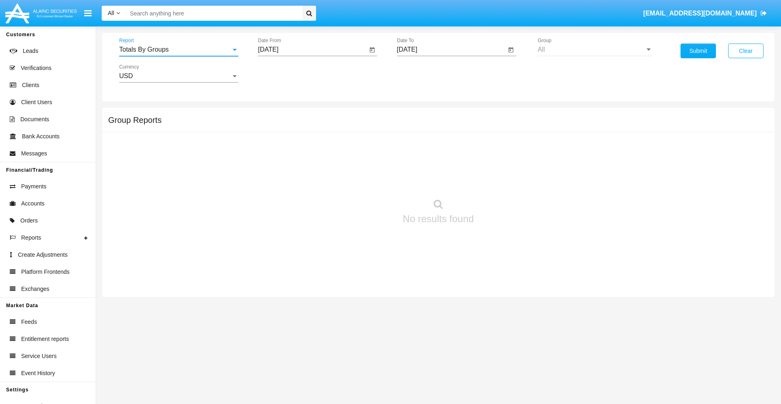
click at [313, 50] on input "[DATE]" at bounding box center [312, 49] width 109 height 7
click at [284, 73] on span "[DATE]" at bounding box center [278, 73] width 18 height 7
click at [306, 164] on div "2019" at bounding box center [306, 163] width 26 height 15
click at [278, 115] on div "JAN" at bounding box center [278, 114] width 26 height 15
click at [304, 125] on div "1" at bounding box center [304, 125] width 15 height 15
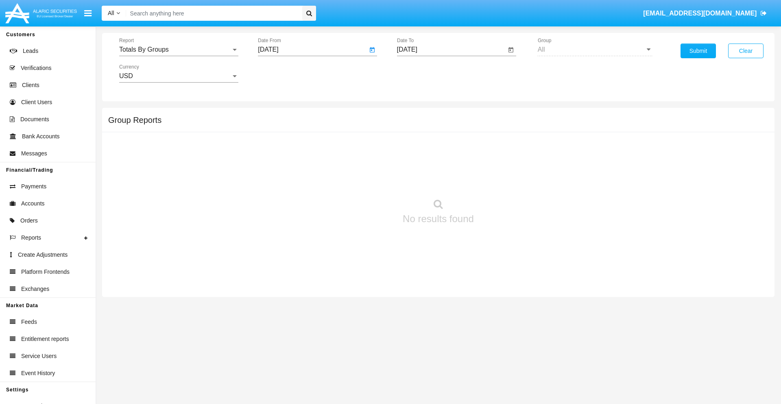
type input "[DATE]"
click at [451, 50] on input "[DATE]" at bounding box center [451, 49] width 109 height 7
click at [423, 73] on span "[DATE]" at bounding box center [417, 73] width 18 height 7
click at [445, 164] on div "2019" at bounding box center [445, 163] width 26 height 15
click at [416, 115] on div "JAN" at bounding box center [417, 114] width 26 height 15
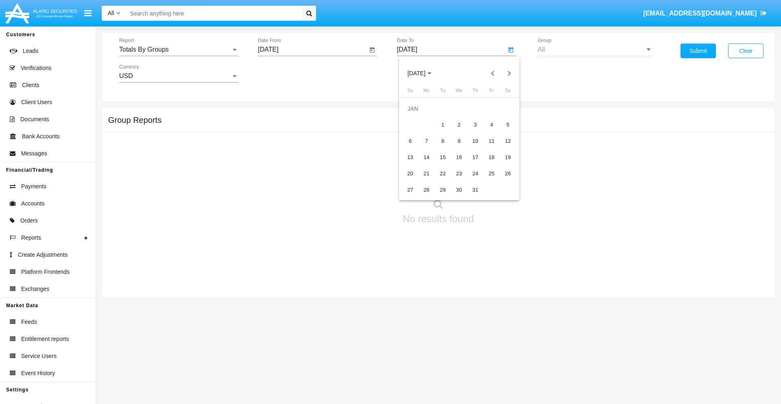
click at [443, 125] on div "1" at bounding box center [443, 125] width 15 height 15
type input "[DATE]"
click at [698, 51] on button "Submit" at bounding box center [698, 51] width 35 height 15
click at [179, 50] on span "Report" at bounding box center [175, 49] width 112 height 7
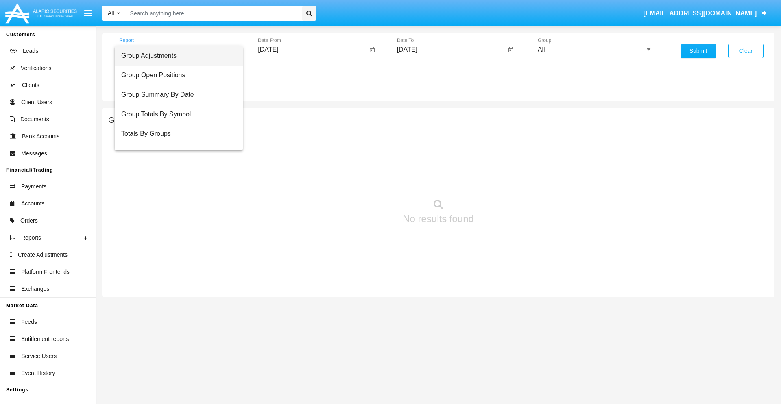
scroll to position [13, 0]
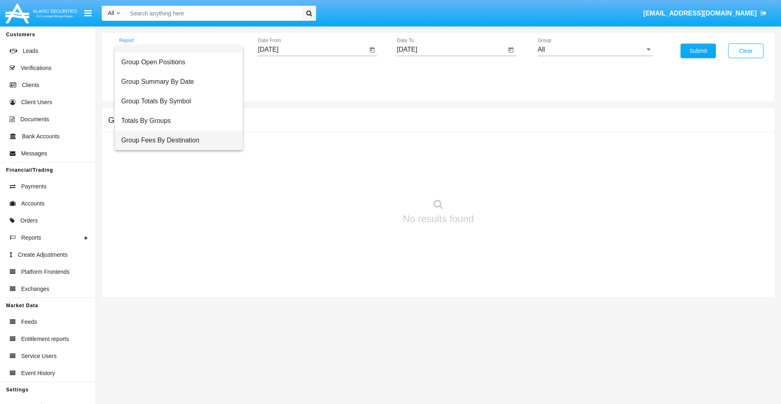
click at [175, 140] on span "Group Fees By Destination" at bounding box center [178, 141] width 115 height 20
click at [313, 50] on input "[DATE]" at bounding box center [312, 49] width 109 height 7
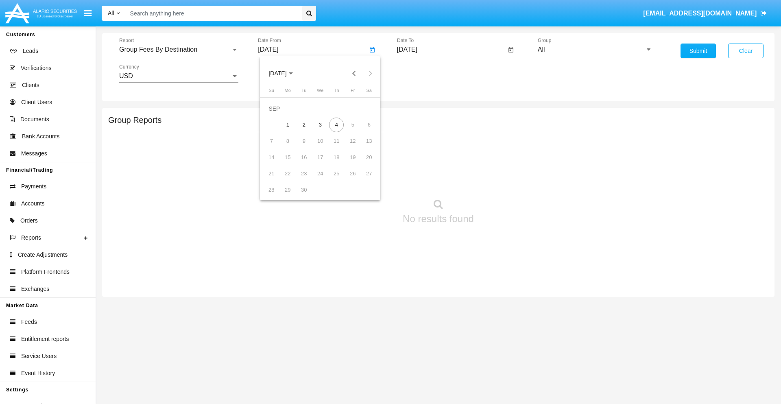
click at [284, 73] on span "[DATE]" at bounding box center [278, 73] width 18 height 7
click at [306, 164] on div "2019" at bounding box center [306, 163] width 26 height 15
click at [278, 115] on div "JAN" at bounding box center [278, 114] width 26 height 15
click at [304, 125] on div "1" at bounding box center [304, 125] width 15 height 15
type input "[DATE]"
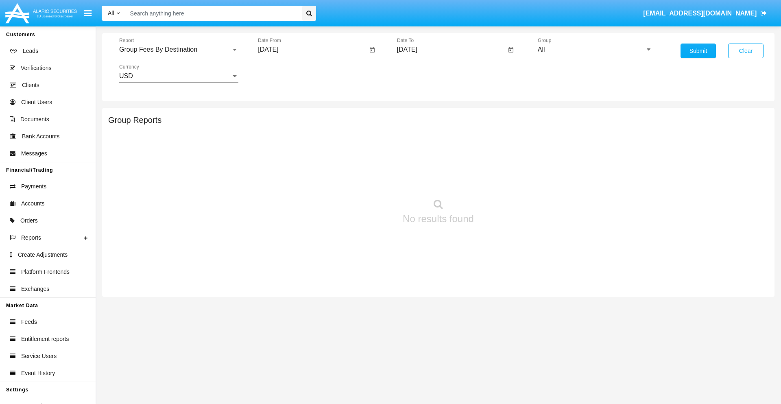
click at [451, 50] on input "[DATE]" at bounding box center [451, 49] width 109 height 7
click at [423, 73] on span "[DATE]" at bounding box center [417, 73] width 18 height 7
click at [445, 164] on div "2019" at bounding box center [445, 163] width 26 height 15
click at [416, 115] on div "JAN" at bounding box center [417, 114] width 26 height 15
click at [443, 125] on div "1" at bounding box center [443, 125] width 15 height 15
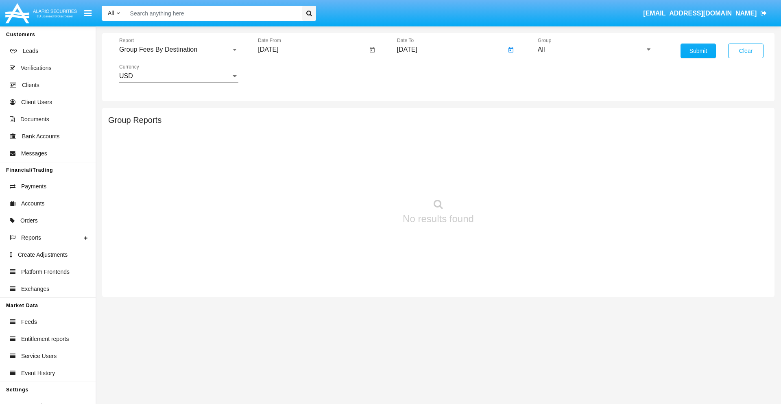
type input "[DATE]"
click at [595, 50] on input "All" at bounding box center [595, 49] width 115 height 7
click at [568, 336] on span "Company AQA" at bounding box center [568, 339] width 43 height 7
type input "Company AQA"
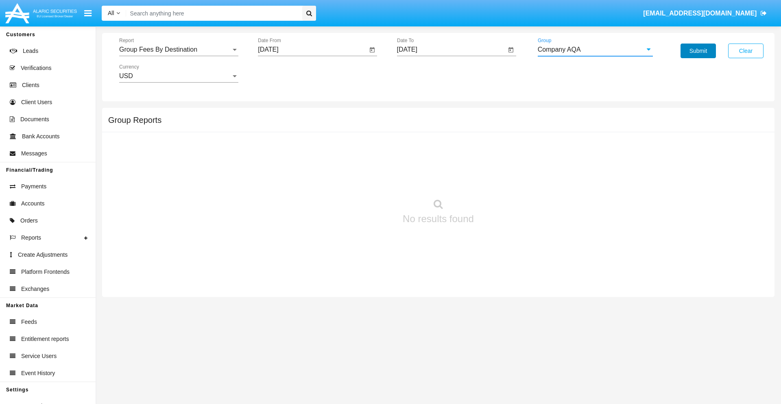
click at [698, 51] on button "Submit" at bounding box center [698, 51] width 35 height 15
click at [179, 50] on span "Report" at bounding box center [175, 49] width 112 height 7
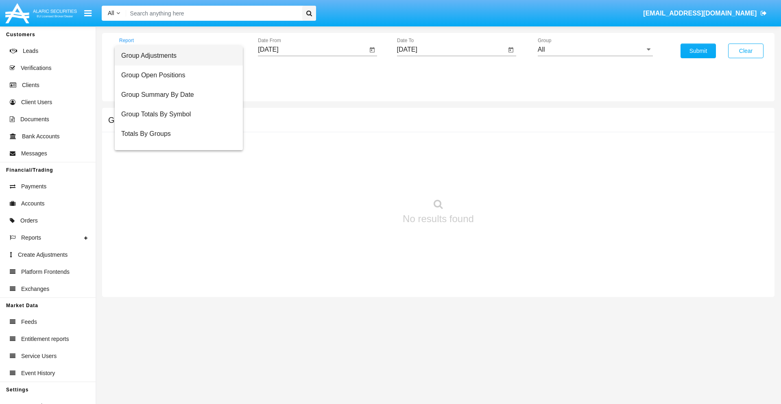
click at [175, 163] on span "Totals By Accounts" at bounding box center [178, 173] width 115 height 20
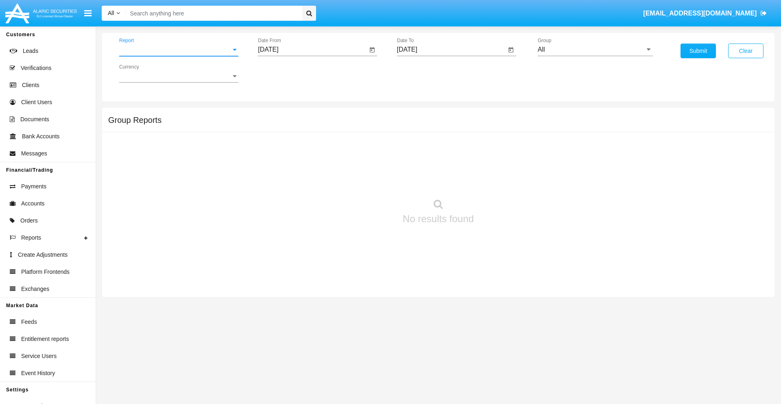
scroll to position [33, 0]
click at [313, 50] on input "[DATE]" at bounding box center [312, 49] width 109 height 7
click at [284, 73] on span "[DATE]" at bounding box center [278, 73] width 18 height 7
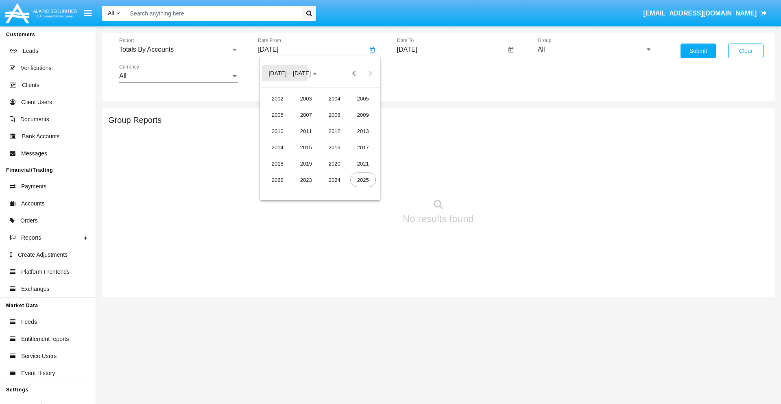
click at [306, 164] on div "2019" at bounding box center [306, 163] width 26 height 15
click at [278, 115] on div "JAN" at bounding box center [278, 114] width 26 height 15
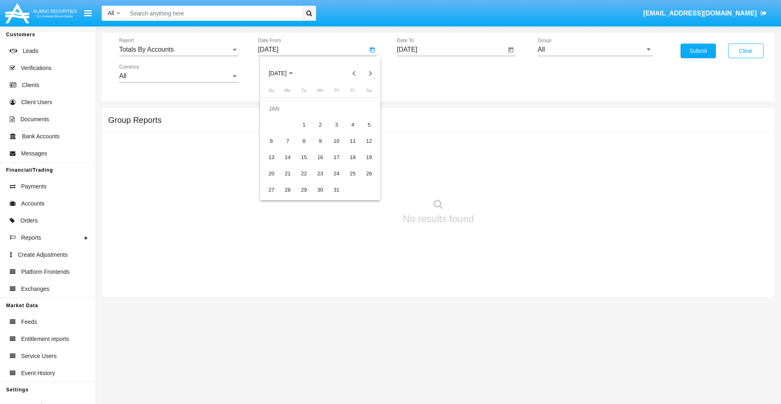
click at [304, 125] on div "1" at bounding box center [304, 125] width 15 height 15
type input "[DATE]"
click at [451, 50] on input "[DATE]" at bounding box center [451, 49] width 109 height 7
click at [423, 73] on span "[DATE]" at bounding box center [417, 73] width 18 height 7
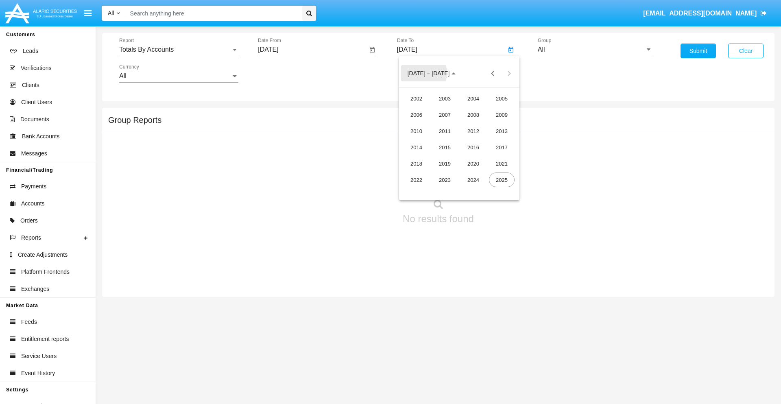
click at [445, 164] on div "2019" at bounding box center [445, 163] width 26 height 15
click at [416, 115] on div "JAN" at bounding box center [417, 114] width 26 height 15
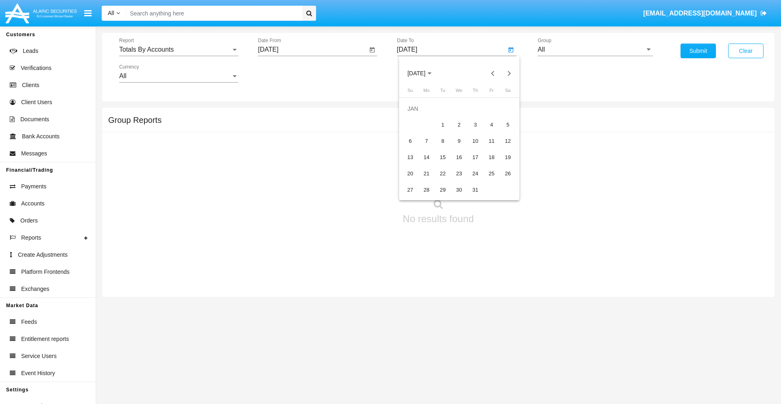
click at [443, 125] on div "1" at bounding box center [443, 125] width 15 height 15
type input "01/01/19"
click at [595, 50] on input "All" at bounding box center [595, 49] width 115 height 7
click at [568, 336] on span "Company AQA" at bounding box center [568, 339] width 43 height 7
type input "Company AQA"
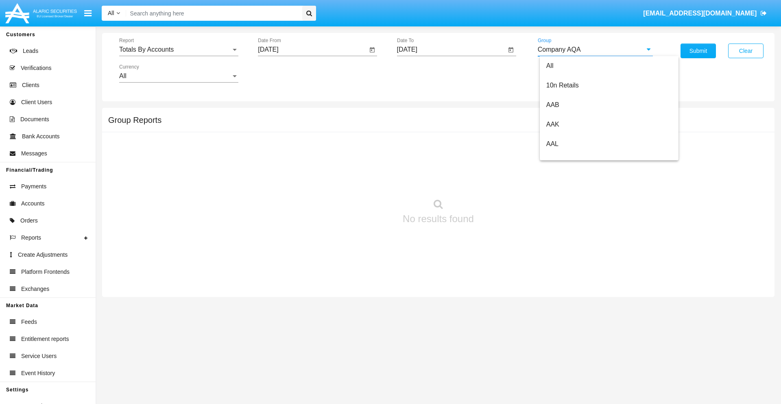
scroll to position [0, 0]
click at [698, 51] on button "Submit" at bounding box center [698, 51] width 35 height 15
click at [179, 50] on span "Report" at bounding box center [175, 49] width 112 height 7
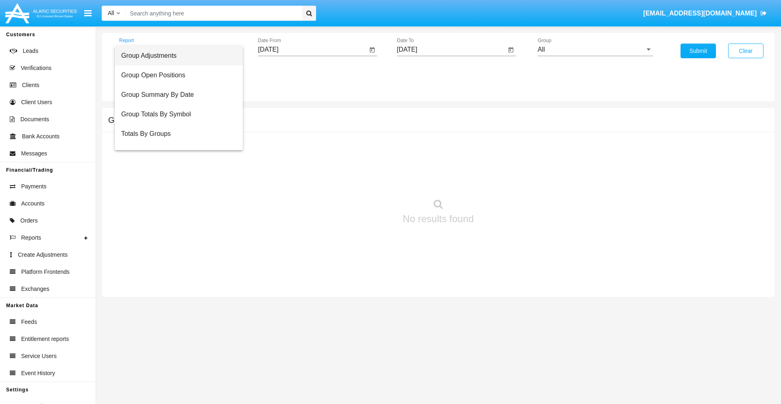
click at [175, 56] on span "Group Adjustments" at bounding box center [178, 56] width 115 height 20
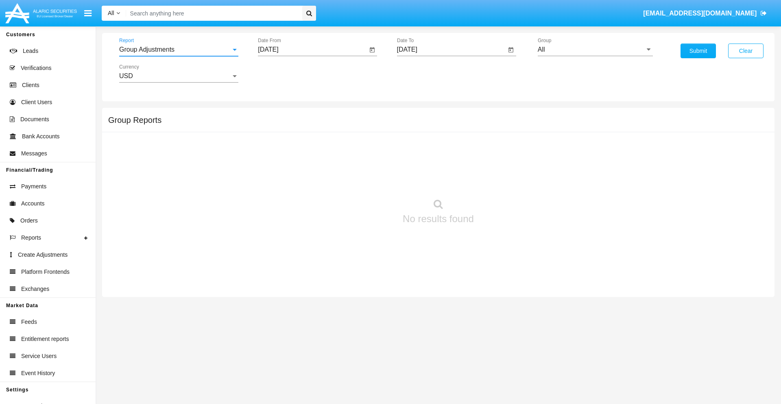
click at [313, 50] on input "[DATE]" at bounding box center [312, 49] width 109 height 7
click at [284, 73] on span "[DATE]" at bounding box center [278, 73] width 18 height 7
click at [363, 180] on div "2025" at bounding box center [363, 180] width 26 height 15
click at [306, 131] on div "JUN" at bounding box center [306, 131] width 26 height 15
click at [320, 125] on div "4" at bounding box center [320, 125] width 15 height 15
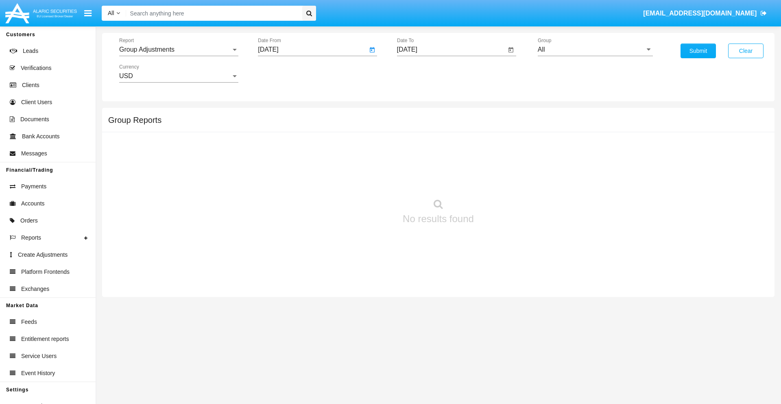
type input "06/04/25"
click at [451, 50] on input "[DATE]" at bounding box center [451, 49] width 109 height 7
click at [423, 73] on span "[DATE]" at bounding box center [417, 73] width 18 height 7
click at [502, 180] on div "2025" at bounding box center [502, 180] width 26 height 15
click at [416, 147] on div "SEP" at bounding box center [417, 147] width 26 height 15
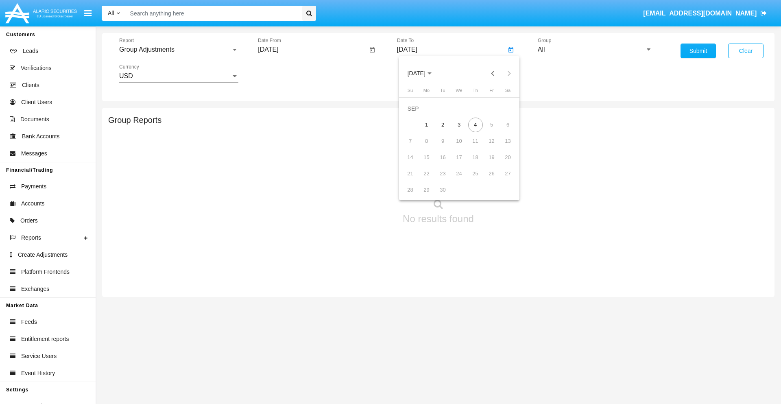
click at [475, 125] on div "4" at bounding box center [475, 125] width 15 height 15
type input "[DATE]"
click at [595, 50] on input "All" at bounding box center [595, 49] width 115 height 7
click at [568, 336] on span "Company AQA" at bounding box center [568, 339] width 43 height 7
type input "Company AQA"
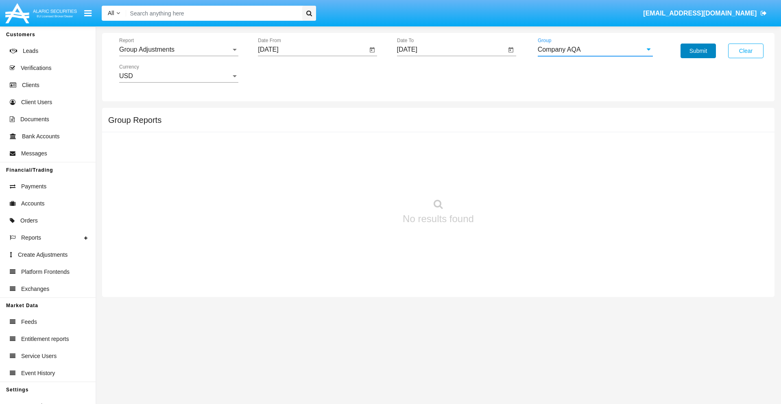
click at [698, 51] on button "Submit" at bounding box center [698, 51] width 35 height 15
click at [179, 50] on span "Report" at bounding box center [175, 49] width 112 height 7
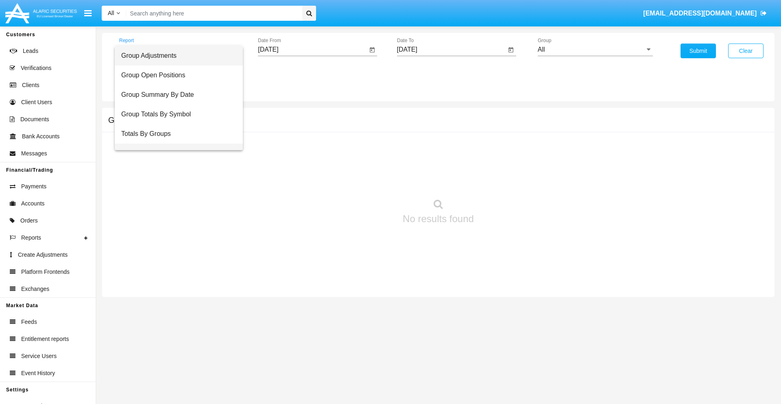
click at [175, 144] on span "Group Fees By Destination" at bounding box center [178, 154] width 115 height 20
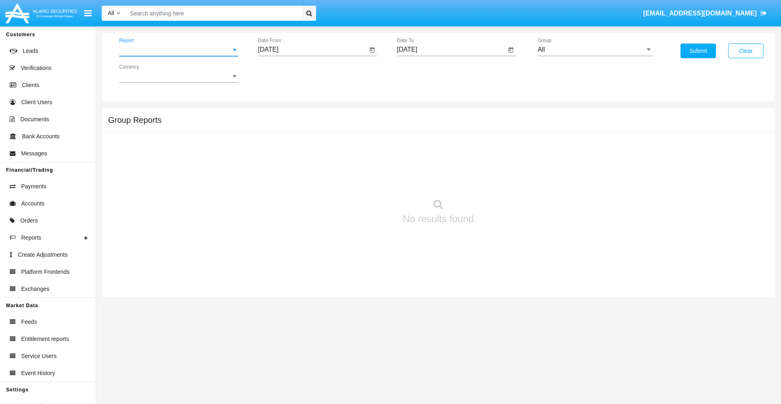
scroll to position [13, 0]
click at [313, 50] on input "[DATE]" at bounding box center [312, 49] width 109 height 7
click at [284, 73] on span "[DATE]" at bounding box center [278, 73] width 18 height 7
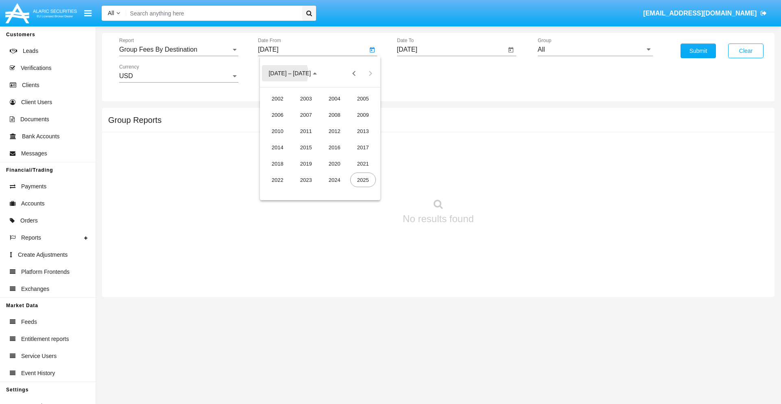
click at [363, 180] on div "2025" at bounding box center [363, 180] width 26 height 15
click at [334, 131] on div "JUL" at bounding box center [335, 131] width 26 height 15
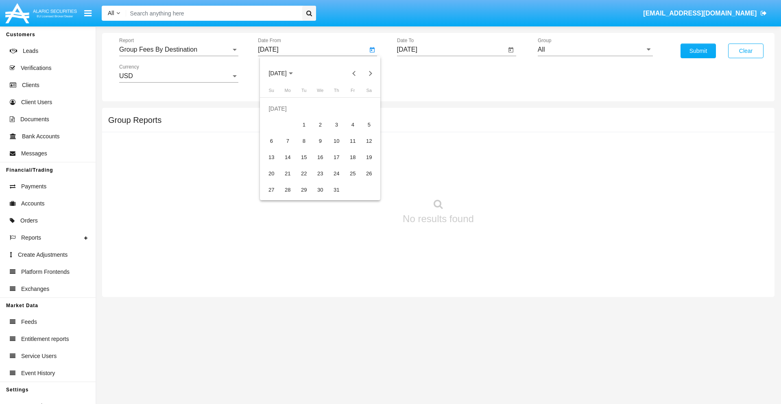
click at [353, 125] on div "4" at bounding box center [352, 125] width 15 height 15
type input "07/04/25"
click at [451, 50] on input "[DATE]" at bounding box center [451, 49] width 109 height 7
click at [423, 73] on span "SEP 2025" at bounding box center [417, 73] width 18 height 7
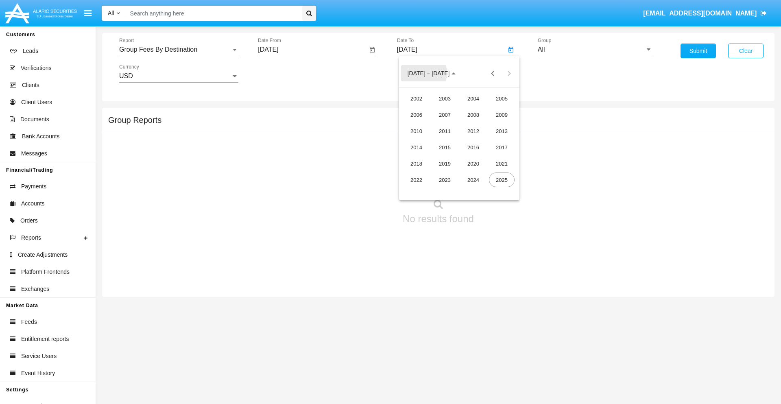
click at [502, 180] on div "2025" at bounding box center [502, 180] width 26 height 15
click at [416, 147] on div "SEP" at bounding box center [417, 147] width 26 height 15
click at [475, 125] on div "4" at bounding box center [475, 125] width 15 height 15
type input "09/04/25"
click at [595, 50] on input "All" at bounding box center [595, 49] width 115 height 7
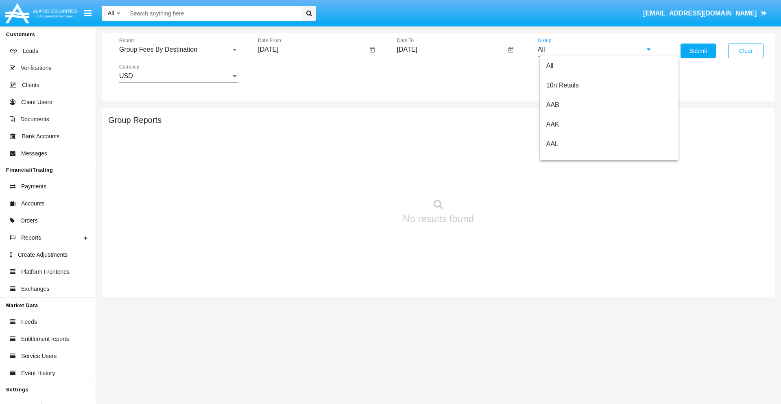
scroll to position [436, 0]
click at [573, 157] on span "Hammer Web Lite" at bounding box center [573, 156] width 52 height 7
type input "Hammer Web Lite"
click at [698, 51] on button "Submit" at bounding box center [698, 51] width 35 height 15
click at [179, 50] on span "Report" at bounding box center [175, 49] width 112 height 7
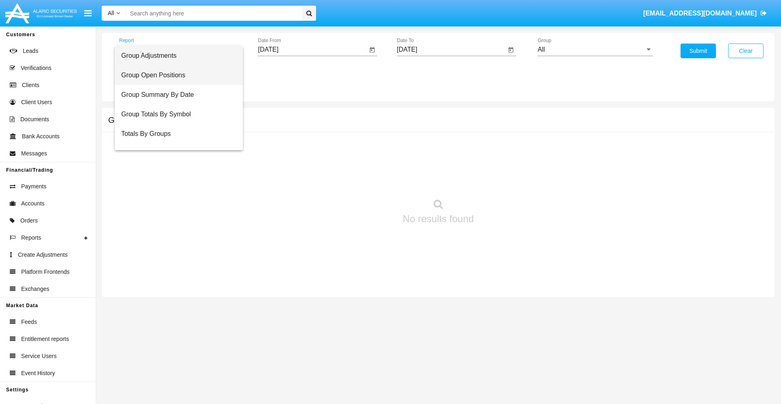
click at [175, 75] on span "Group Open Positions" at bounding box center [178, 76] width 115 height 20
click at [313, 50] on input "[DATE]" at bounding box center [312, 49] width 109 height 7
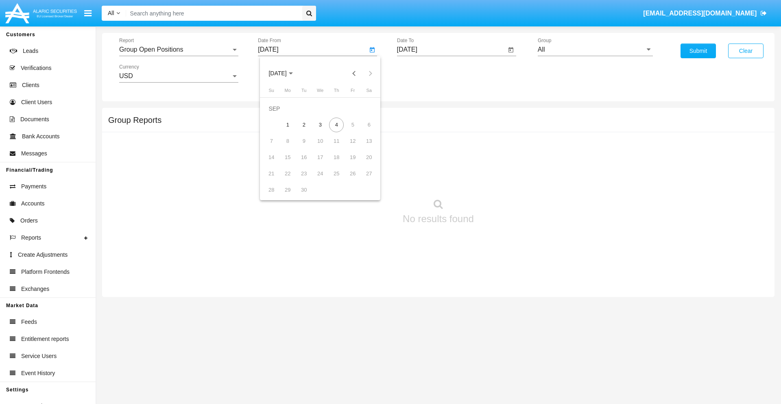
click at [284, 73] on span "[DATE]" at bounding box center [278, 73] width 18 height 7
click at [363, 180] on div "2025" at bounding box center [363, 180] width 26 height 15
click at [363, 131] on div "AUG" at bounding box center [363, 131] width 26 height 15
click at [288, 125] on div "4" at bounding box center [287, 125] width 15 height 15
type input "08/04/25"
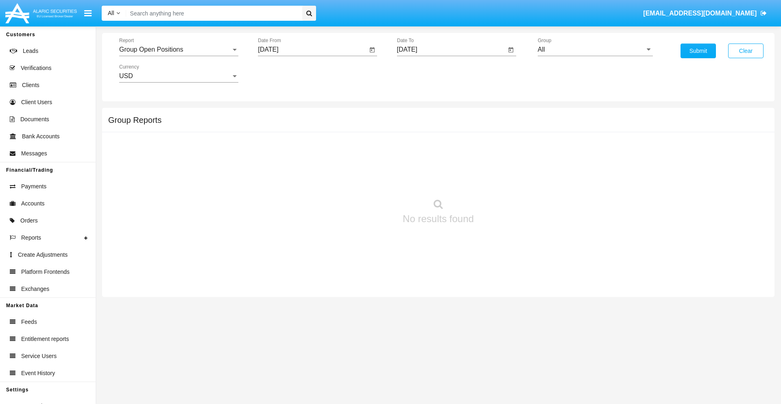
click at [451, 50] on input "[DATE]" at bounding box center [451, 49] width 109 height 7
click at [423, 73] on span "[DATE]" at bounding box center [417, 73] width 18 height 7
click at [502, 180] on div "2025" at bounding box center [502, 180] width 26 height 15
click at [416, 147] on div "SEP" at bounding box center [417, 147] width 26 height 15
click at [475, 125] on div "4" at bounding box center [475, 125] width 15 height 15
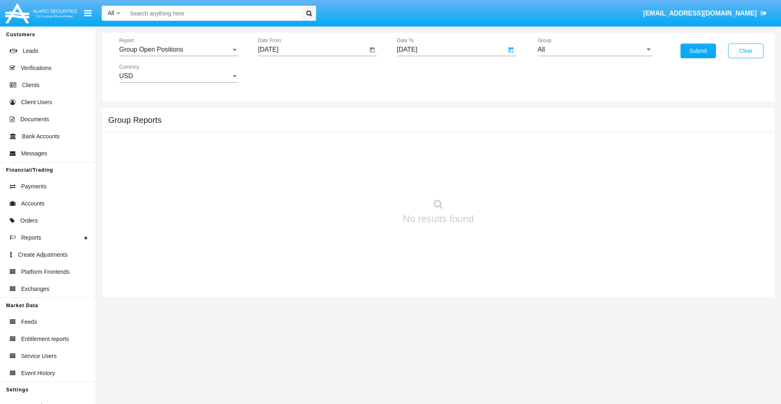
type input "[DATE]"
click at [595, 50] on input "All" at bounding box center [595, 49] width 115 height 7
type input "Hammer Web Lite"
click at [698, 51] on button "Submit" at bounding box center [698, 51] width 35 height 15
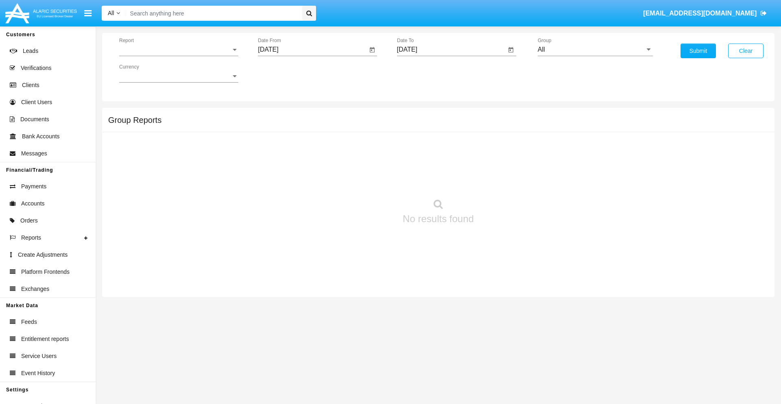
click at [179, 50] on span "Report" at bounding box center [175, 49] width 112 height 7
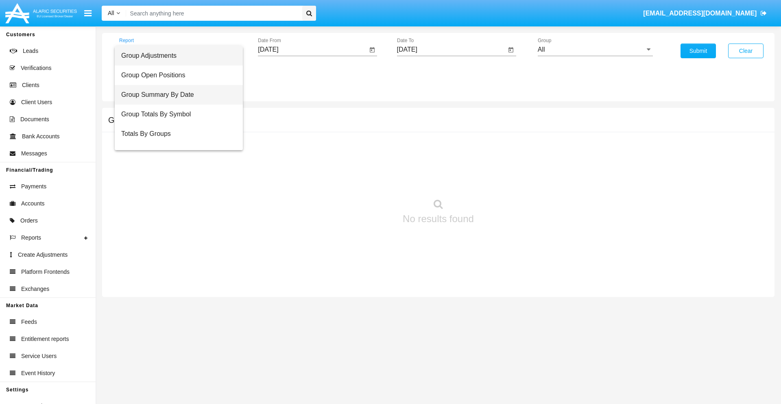
click at [175, 95] on span "Group Summary By Date" at bounding box center [178, 95] width 115 height 20
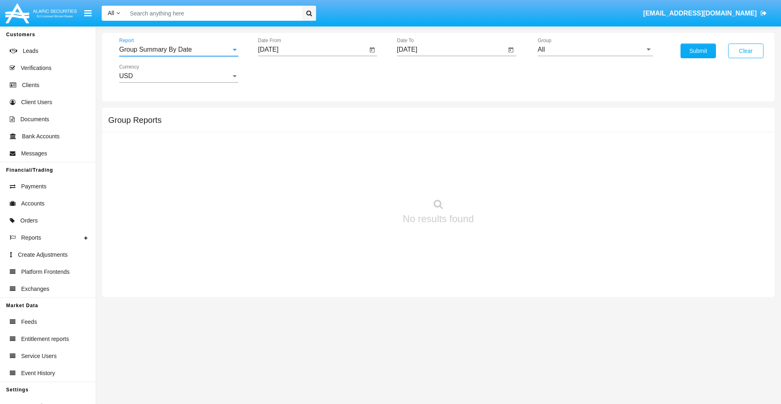
click at [313, 50] on input "[DATE]" at bounding box center [312, 49] width 109 height 7
click at [284, 73] on span "[DATE]" at bounding box center [278, 73] width 18 height 7
click at [363, 180] on div "2025" at bounding box center [363, 180] width 26 height 15
click at [363, 131] on div "AUG" at bounding box center [363, 131] width 26 height 15
click at [288, 125] on div "4" at bounding box center [287, 125] width 15 height 15
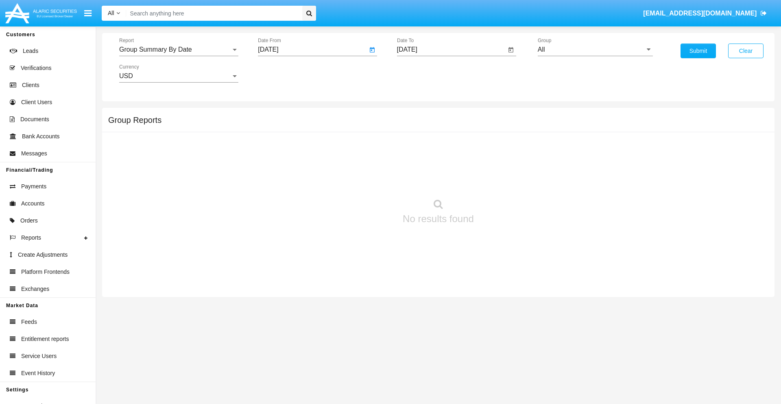
type input "[DATE]"
click at [451, 50] on input "[DATE]" at bounding box center [451, 49] width 109 height 7
click at [423, 73] on span "[DATE]" at bounding box center [417, 73] width 18 height 7
click at [502, 180] on div "2025" at bounding box center [502, 180] width 26 height 15
click at [416, 147] on div "SEP" at bounding box center [417, 147] width 26 height 15
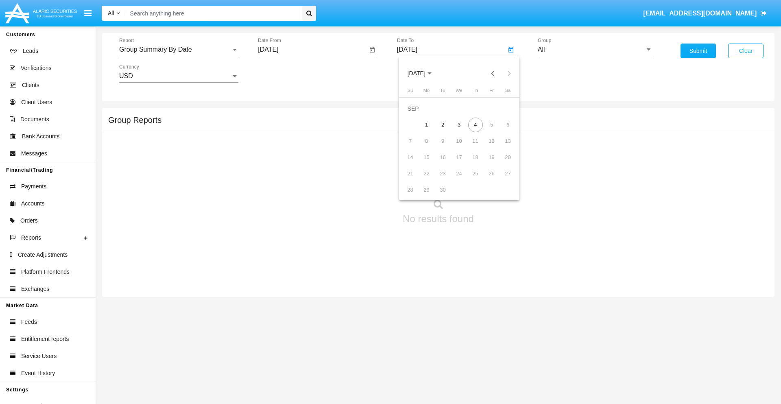
click at [475, 125] on div "4" at bounding box center [475, 125] width 15 height 15
type input "[DATE]"
click at [595, 50] on input "All" at bounding box center [595, 49] width 115 height 7
type input "Hammer Web Lite"
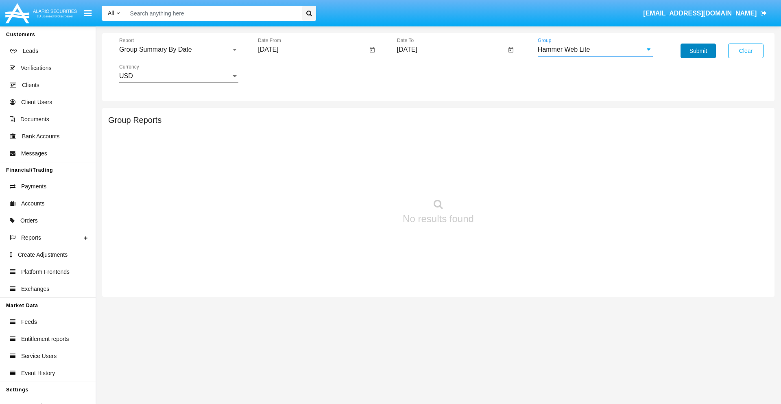
click at [698, 51] on button "Submit" at bounding box center [698, 51] width 35 height 15
click at [179, 50] on span "Report" at bounding box center [175, 49] width 112 height 7
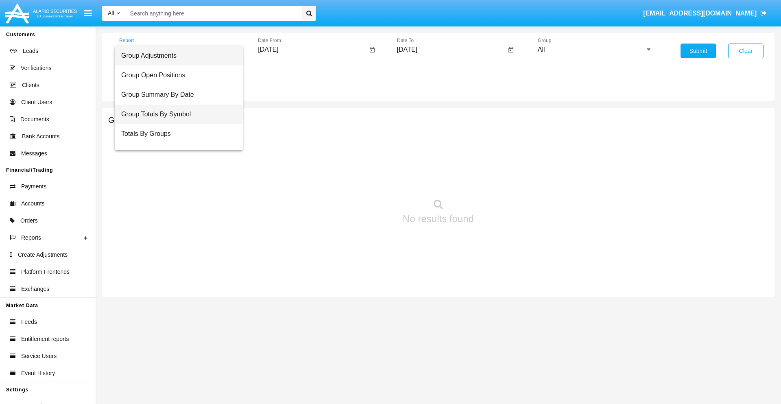
click at [175, 114] on span "Group Totals By Symbol" at bounding box center [178, 115] width 115 height 20
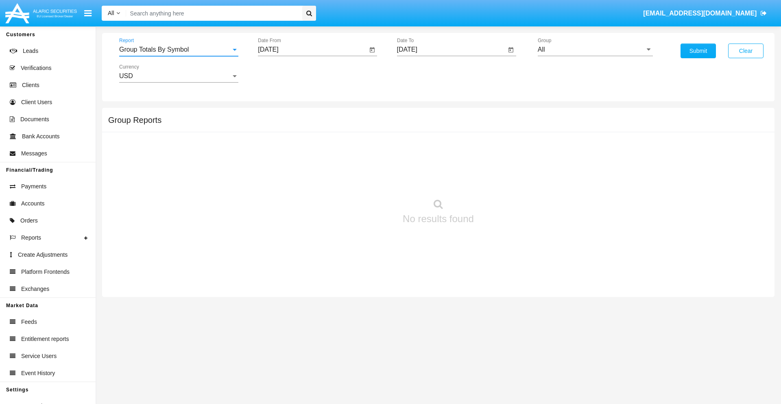
click at [313, 50] on input "[DATE]" at bounding box center [312, 49] width 109 height 7
click at [284, 73] on span "[DATE]" at bounding box center [278, 73] width 18 height 7
click at [363, 180] on div "2025" at bounding box center [363, 180] width 26 height 15
click at [363, 131] on div "AUG" at bounding box center [363, 131] width 26 height 15
click at [288, 125] on div "4" at bounding box center [287, 125] width 15 height 15
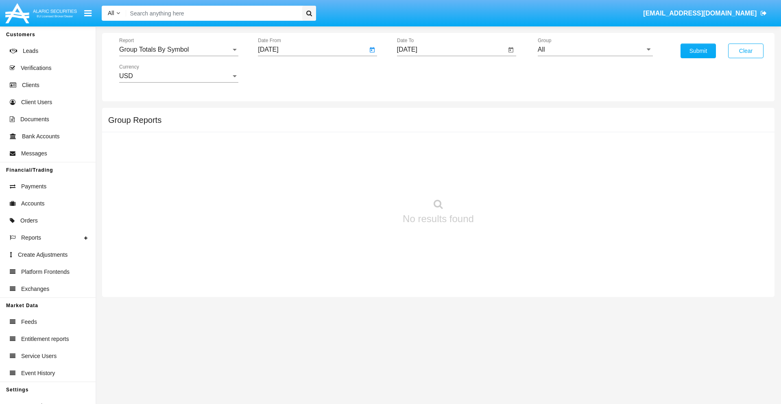
type input "[DATE]"
click at [451, 50] on input "[DATE]" at bounding box center [451, 49] width 109 height 7
click at [423, 73] on span "[DATE]" at bounding box center [417, 73] width 18 height 7
click at [502, 180] on div "2025" at bounding box center [502, 180] width 26 height 15
click at [416, 147] on div "SEP" at bounding box center [417, 147] width 26 height 15
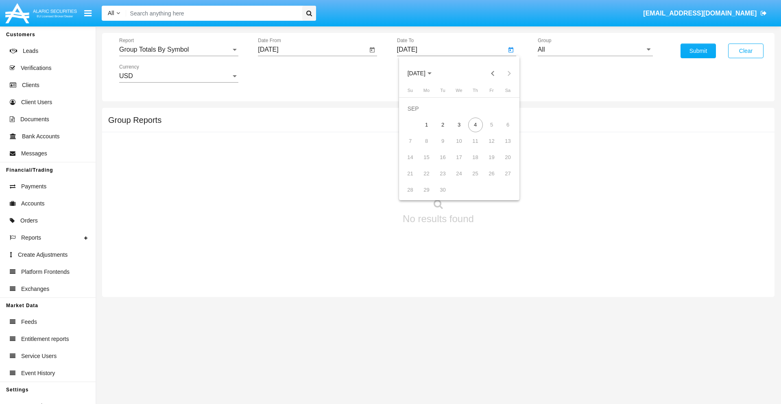
click at [475, 125] on div "4" at bounding box center [475, 125] width 15 height 15
type input "[DATE]"
click at [595, 50] on input "All" at bounding box center [595, 49] width 115 height 7
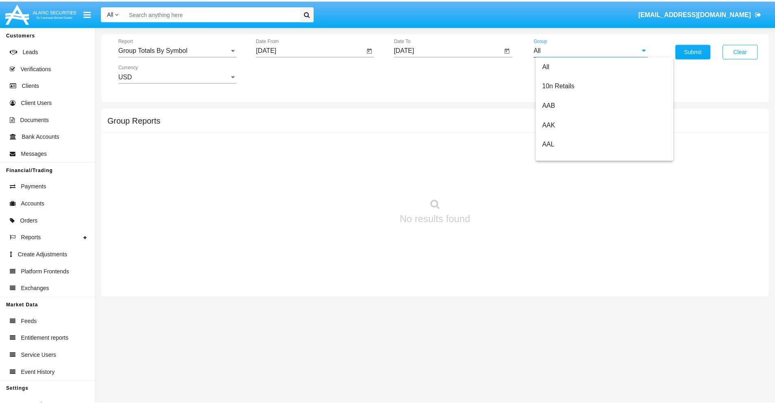
scroll to position [436, 0]
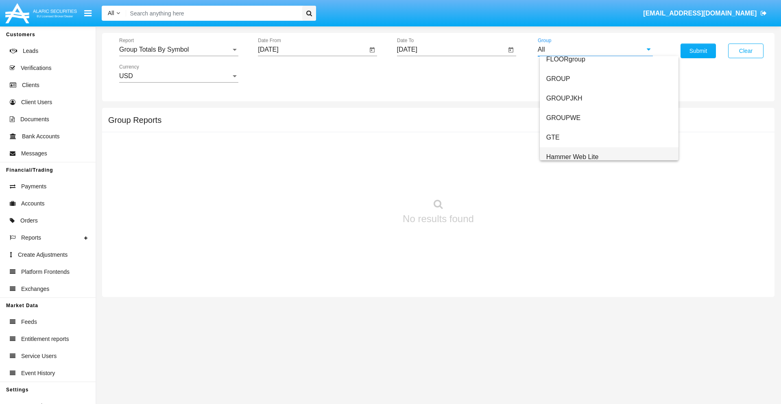
click at [573, 157] on span "Hammer Web Lite" at bounding box center [573, 156] width 52 height 7
type input "Hammer Web Lite"
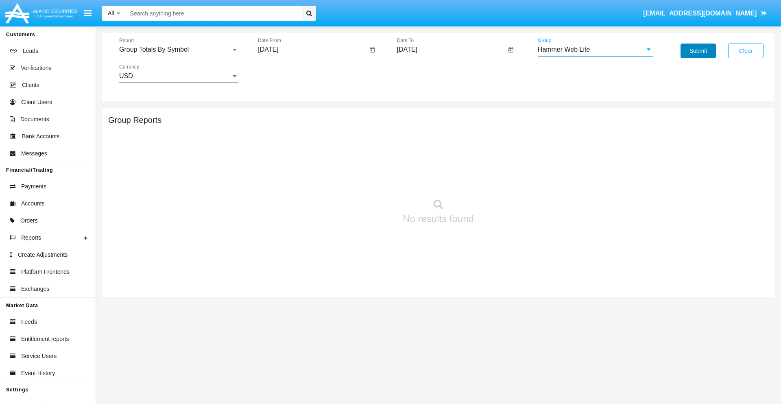
click at [698, 51] on button "Submit" at bounding box center [698, 51] width 35 height 15
click at [179, 50] on span "Report" at bounding box center [175, 49] width 112 height 7
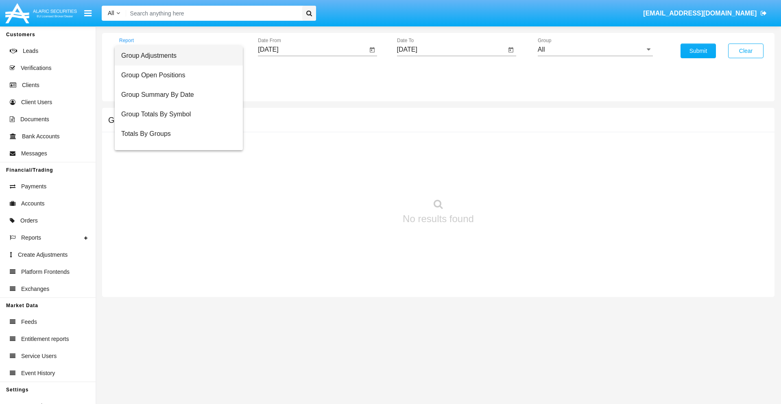
scroll to position [33, 0]
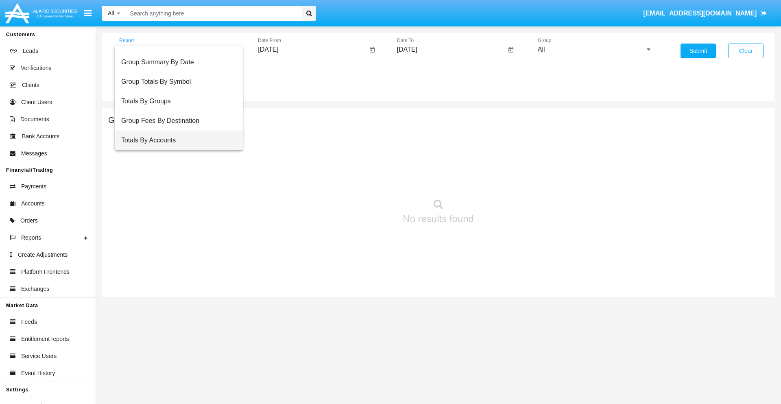
click at [175, 140] on span "Totals By Accounts" at bounding box center [178, 141] width 115 height 20
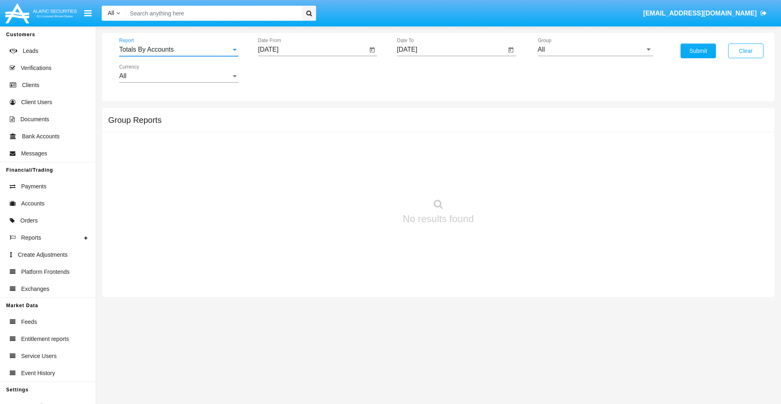
click at [313, 50] on input "[DATE]" at bounding box center [312, 49] width 109 height 7
click at [284, 73] on span "SEP 2025" at bounding box center [278, 73] width 18 height 7
click at [363, 180] on div "2025" at bounding box center [363, 180] width 26 height 15
click at [363, 131] on div "AUG" at bounding box center [363, 131] width 26 height 15
click at [320, 157] on div "20" at bounding box center [320, 157] width 15 height 15
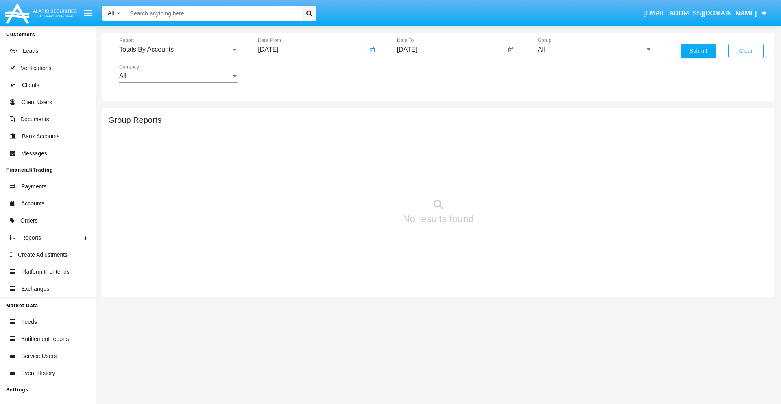
type input "08/20/25"
click at [451, 50] on input "[DATE]" at bounding box center [451, 49] width 109 height 7
click at [423, 73] on span "SEP 2025" at bounding box center [417, 73] width 18 height 7
click at [502, 180] on div "2025" at bounding box center [502, 180] width 26 height 15
click at [416, 147] on div "SEP" at bounding box center [417, 147] width 26 height 15
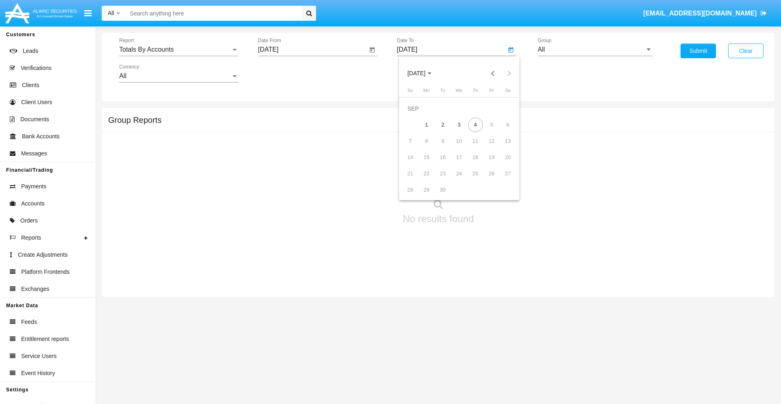
click at [475, 125] on div "4" at bounding box center [475, 125] width 15 height 15
type input "09/04/25"
click at [595, 50] on input "All" at bounding box center [595, 49] width 115 height 7
type input "Hammer Web Lite"
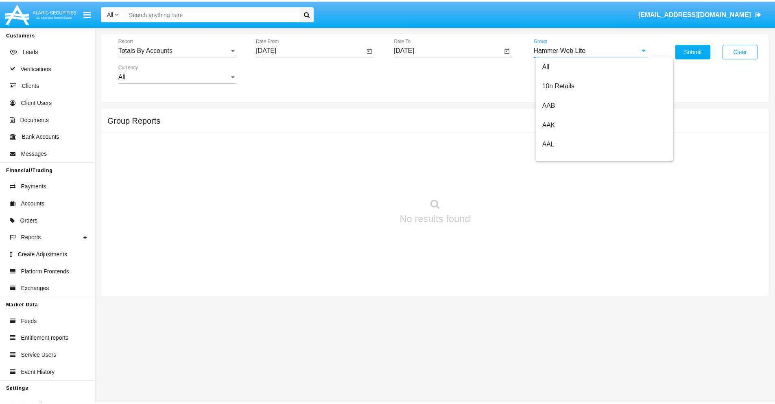
scroll to position [0, 0]
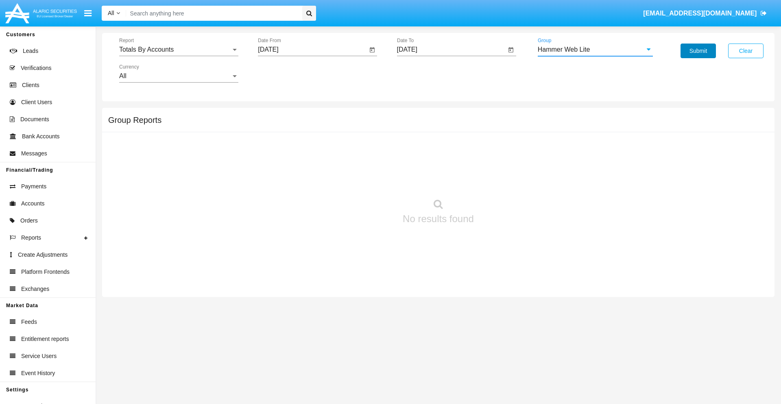
click at [698, 51] on button "Submit" at bounding box center [698, 51] width 35 height 15
click at [179, 50] on span "Report" at bounding box center [175, 49] width 112 height 7
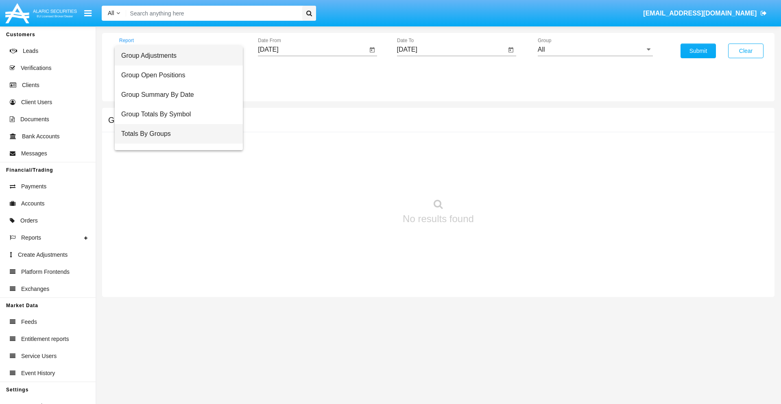
click at [175, 134] on span "Totals By Groups" at bounding box center [178, 134] width 115 height 20
click at [313, 50] on input "[DATE]" at bounding box center [312, 49] width 109 height 7
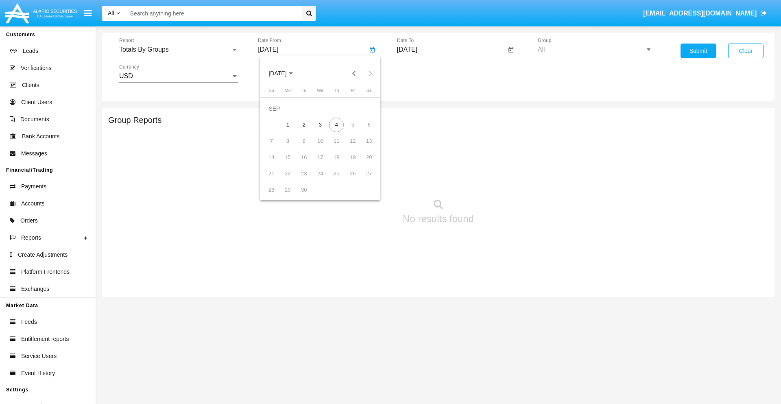
click at [284, 73] on span "SEP 2025" at bounding box center [278, 73] width 18 height 7
click at [363, 180] on div "2025" at bounding box center [363, 180] width 26 height 15
click at [363, 131] on div "AUG" at bounding box center [363, 131] width 26 height 15
click at [320, 157] on div "20" at bounding box center [320, 157] width 15 height 15
type input "08/20/25"
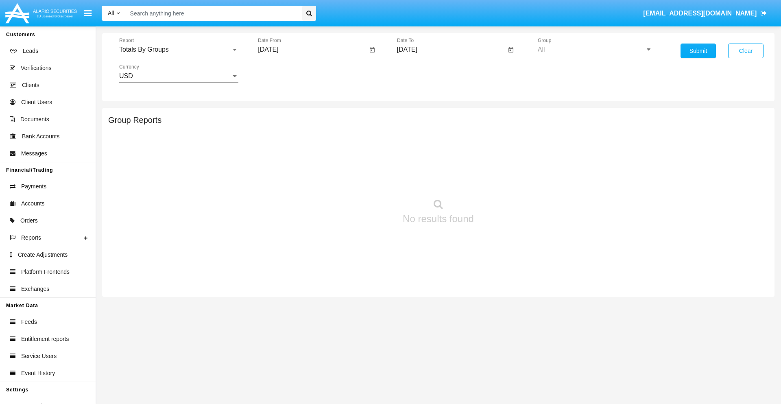
click at [451, 50] on input "[DATE]" at bounding box center [451, 49] width 109 height 7
click at [423, 73] on span "SEP 2025" at bounding box center [417, 73] width 18 height 7
click at [502, 180] on div "2025" at bounding box center [502, 180] width 26 height 15
click at [416, 147] on div "SEP" at bounding box center [417, 147] width 26 height 15
click at [475, 125] on div "4" at bounding box center [475, 125] width 15 height 15
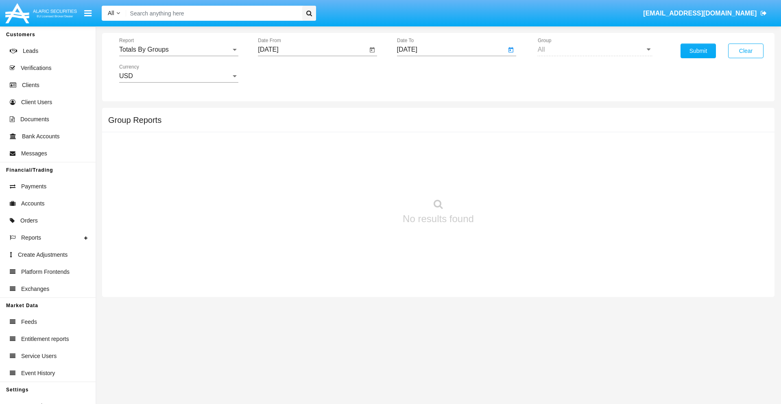
type input "09/04/25"
click at [698, 51] on button "Submit" at bounding box center [698, 51] width 35 height 15
click at [179, 50] on span "Report" at bounding box center [175, 49] width 112 height 7
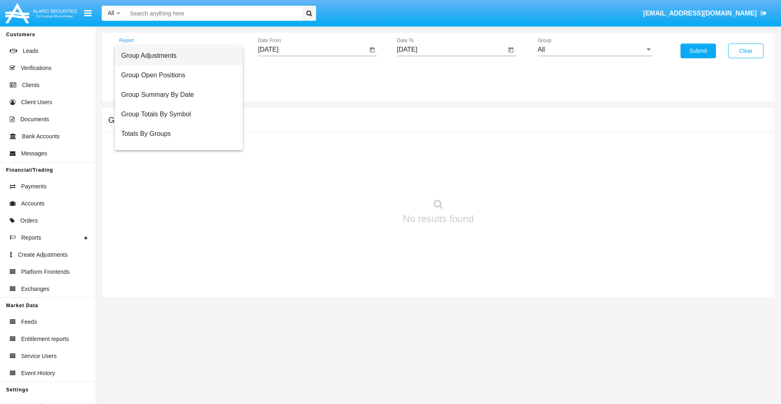
click at [175, 56] on span "Group Adjustments" at bounding box center [178, 56] width 115 height 20
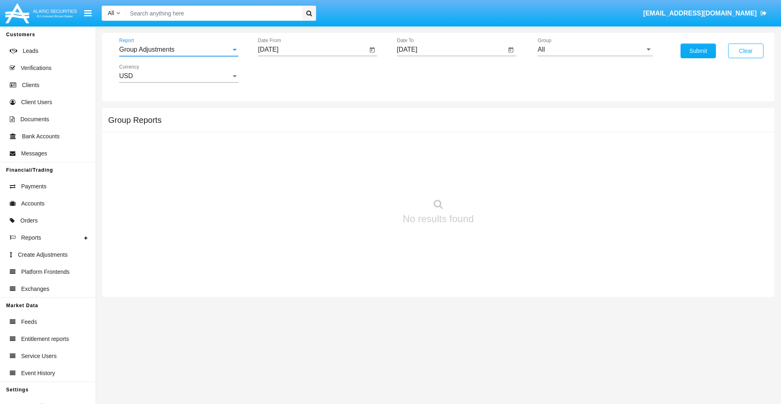
click at [595, 50] on input "All" at bounding box center [595, 49] width 115 height 7
click at [698, 51] on button "Submit" at bounding box center [698, 51] width 35 height 15
click at [179, 50] on span "Report" at bounding box center [175, 49] width 112 height 7
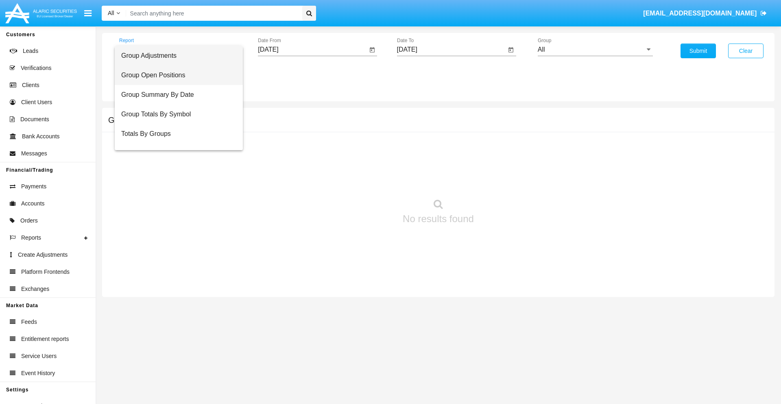
click at [175, 75] on span "Group Open Positions" at bounding box center [178, 76] width 115 height 20
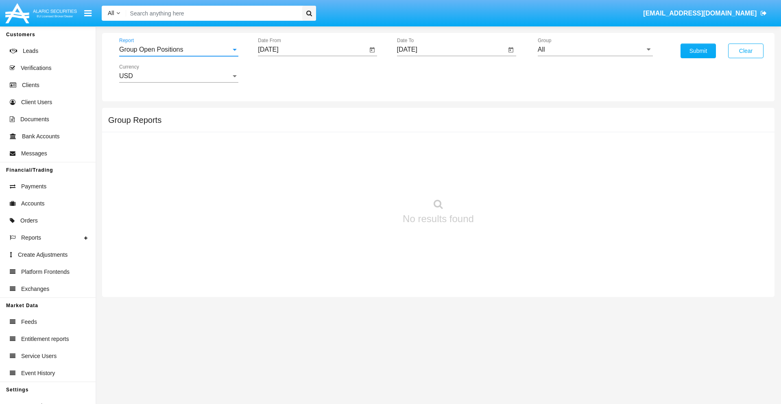
click at [595, 50] on input "All" at bounding box center [595, 49] width 115 height 7
click at [698, 51] on button "Submit" at bounding box center [698, 51] width 35 height 15
click at [179, 50] on span "Report" at bounding box center [175, 49] width 112 height 7
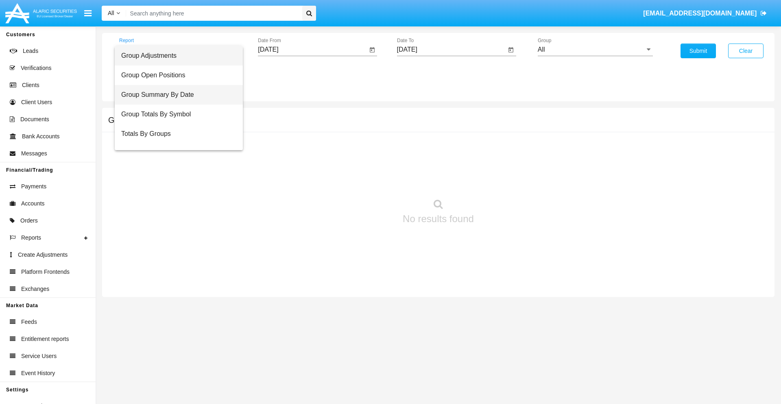
click at [175, 95] on span "Group Summary By Date" at bounding box center [178, 95] width 115 height 20
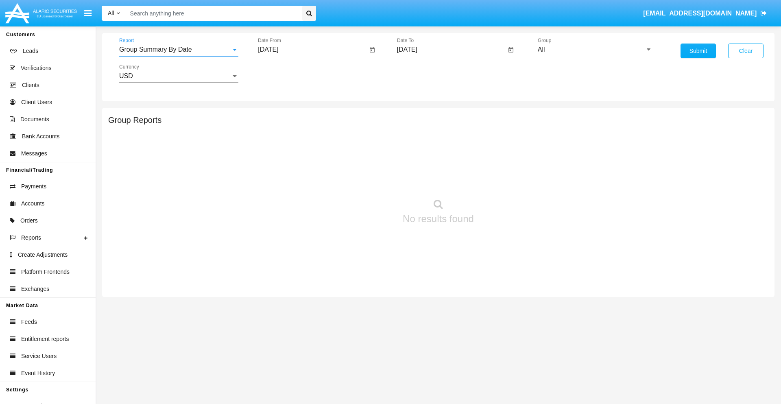
click at [595, 50] on input "All" at bounding box center [595, 49] width 115 height 7
click at [698, 51] on button "Submit" at bounding box center [698, 51] width 35 height 15
click at [179, 50] on span "Report" at bounding box center [175, 49] width 112 height 7
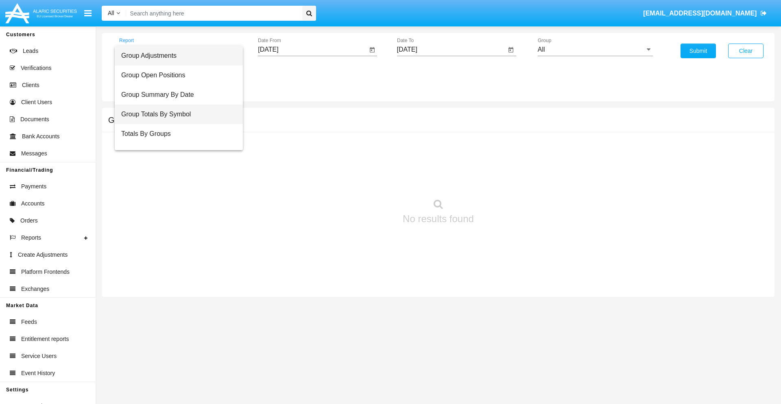
click at [175, 114] on span "Group Totals By Symbol" at bounding box center [178, 115] width 115 height 20
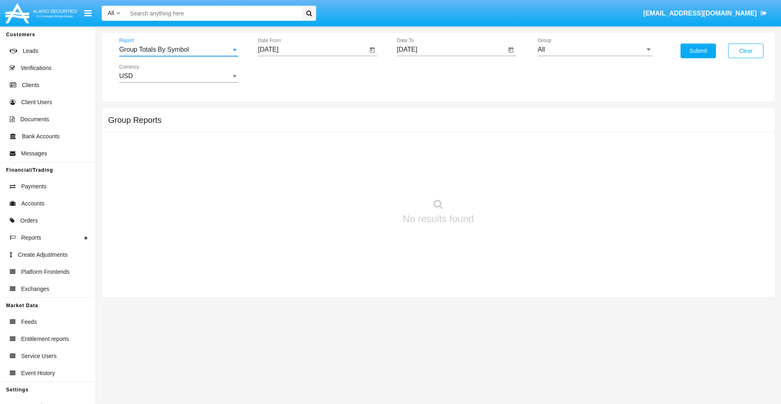
click at [595, 50] on input "All" at bounding box center [595, 49] width 115 height 7
click at [698, 51] on button "Submit" at bounding box center [698, 51] width 35 height 15
click at [179, 50] on span "Report" at bounding box center [175, 49] width 112 height 7
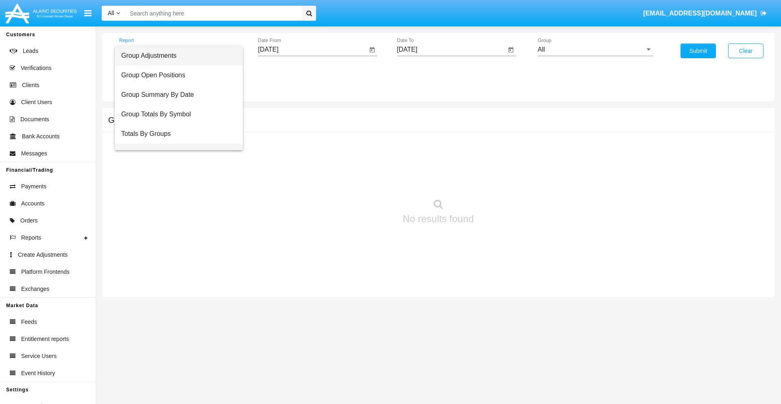
click at [175, 144] on span "Group Fees By Destination" at bounding box center [178, 154] width 115 height 20
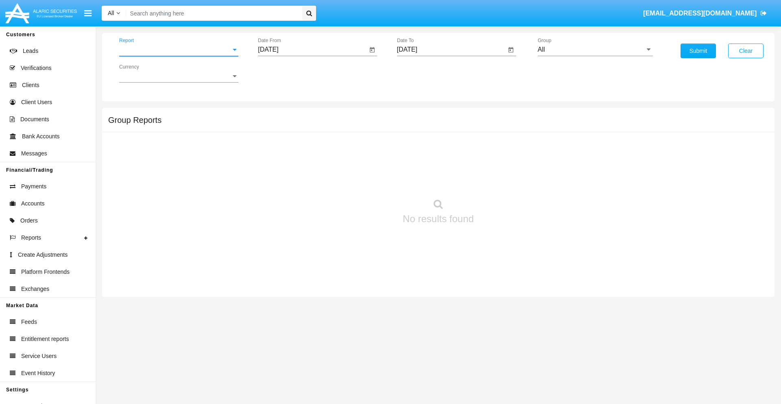
scroll to position [13, 0]
click at [595, 50] on input "All" at bounding box center [595, 49] width 115 height 7
click at [698, 51] on button "Submit" at bounding box center [698, 51] width 35 height 15
